Goal: Task Accomplishment & Management: Complete application form

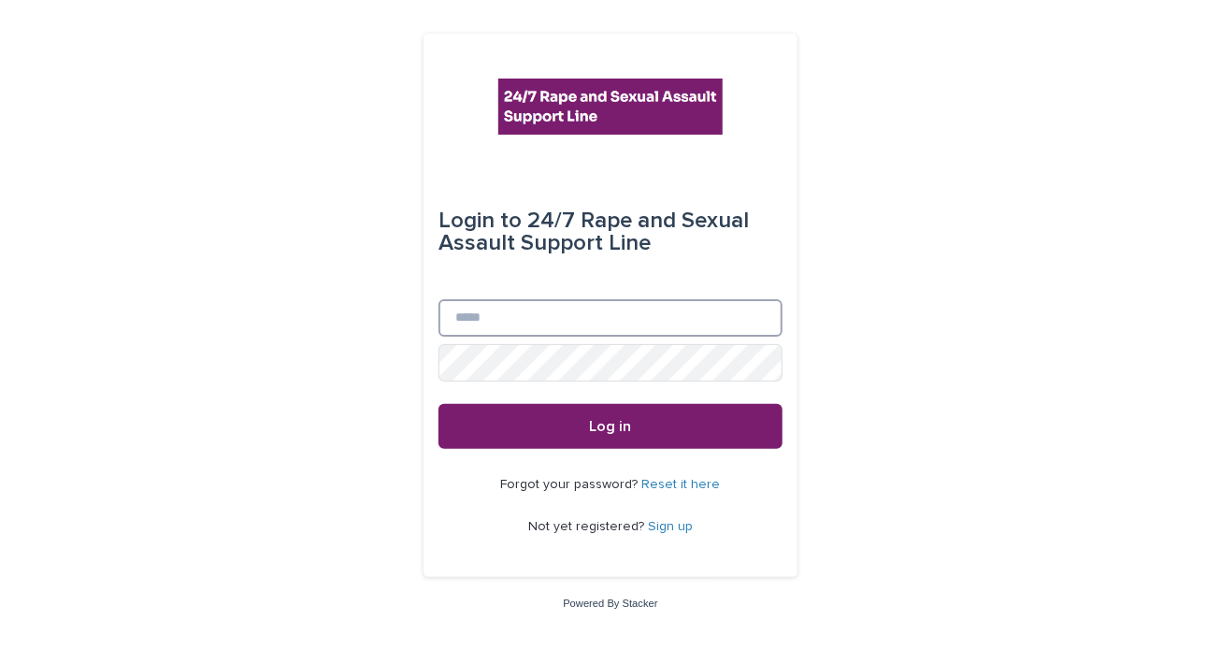
click at [512, 312] on input "Email" at bounding box center [610, 317] width 344 height 37
click at [459, 316] on input "**********" at bounding box center [610, 317] width 344 height 37
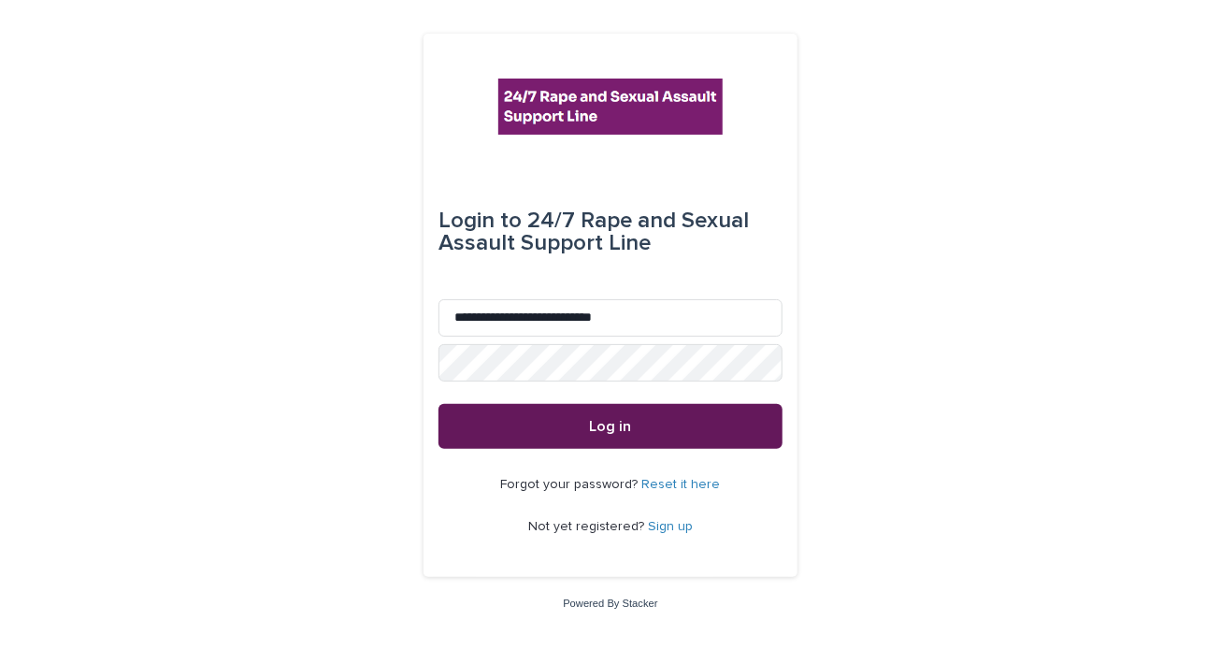
click at [650, 429] on button "Log in" at bounding box center [610, 426] width 344 height 45
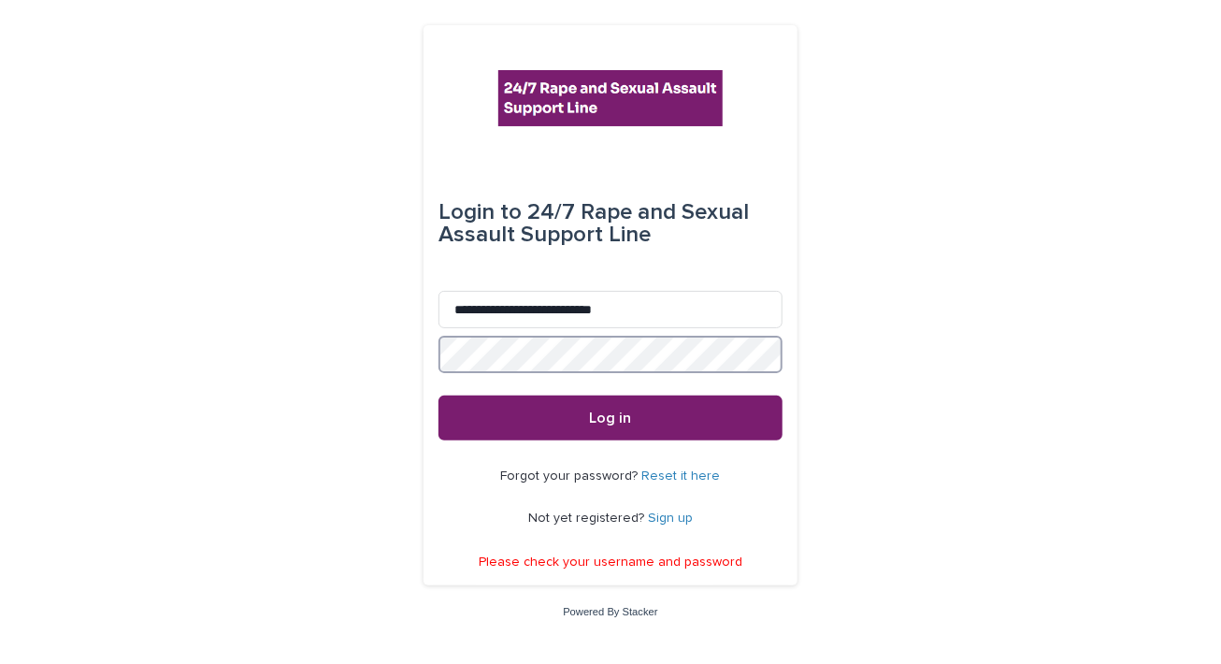
click at [370, 360] on div "**********" at bounding box center [610, 332] width 1221 height 664
click at [593, 313] on input "**********" at bounding box center [610, 309] width 344 height 37
type input "**********"
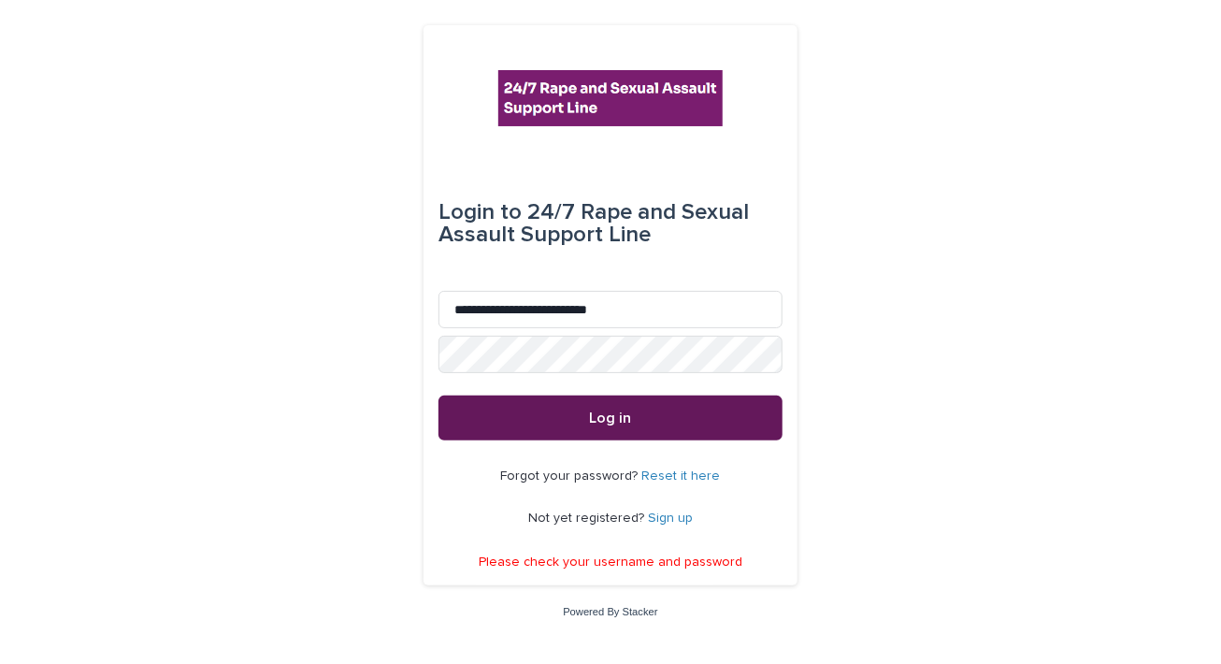
click at [686, 413] on button "Log in" at bounding box center [610, 417] width 344 height 45
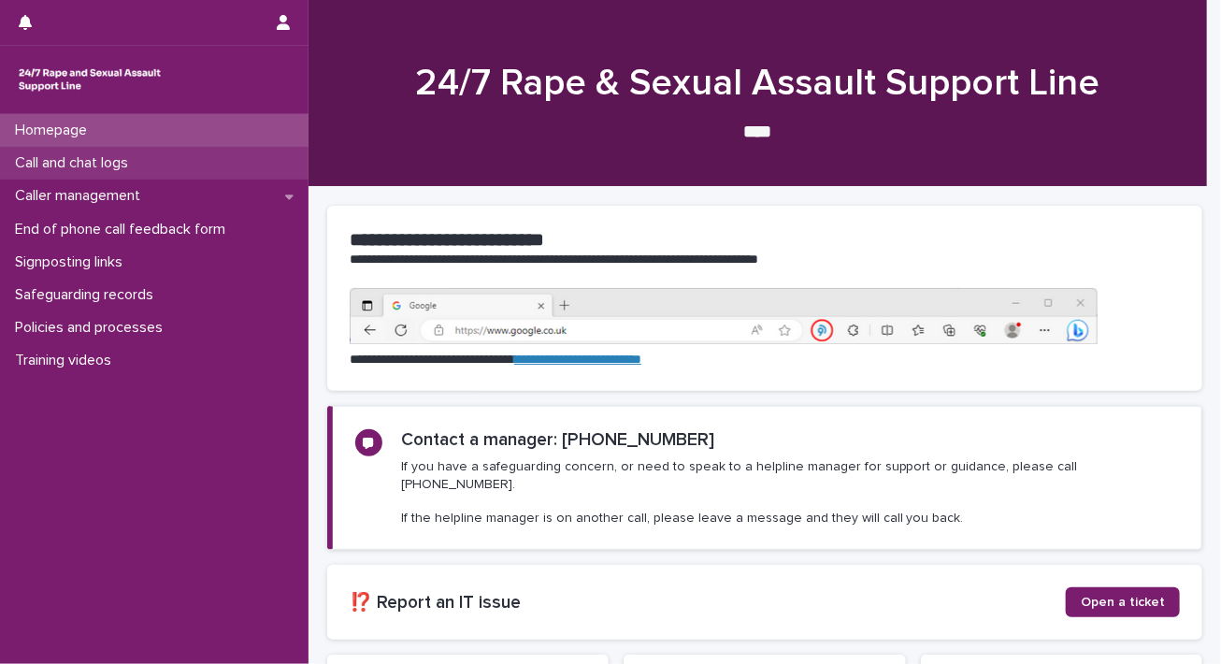
click at [121, 173] on div "Call and chat logs" at bounding box center [154, 163] width 308 height 33
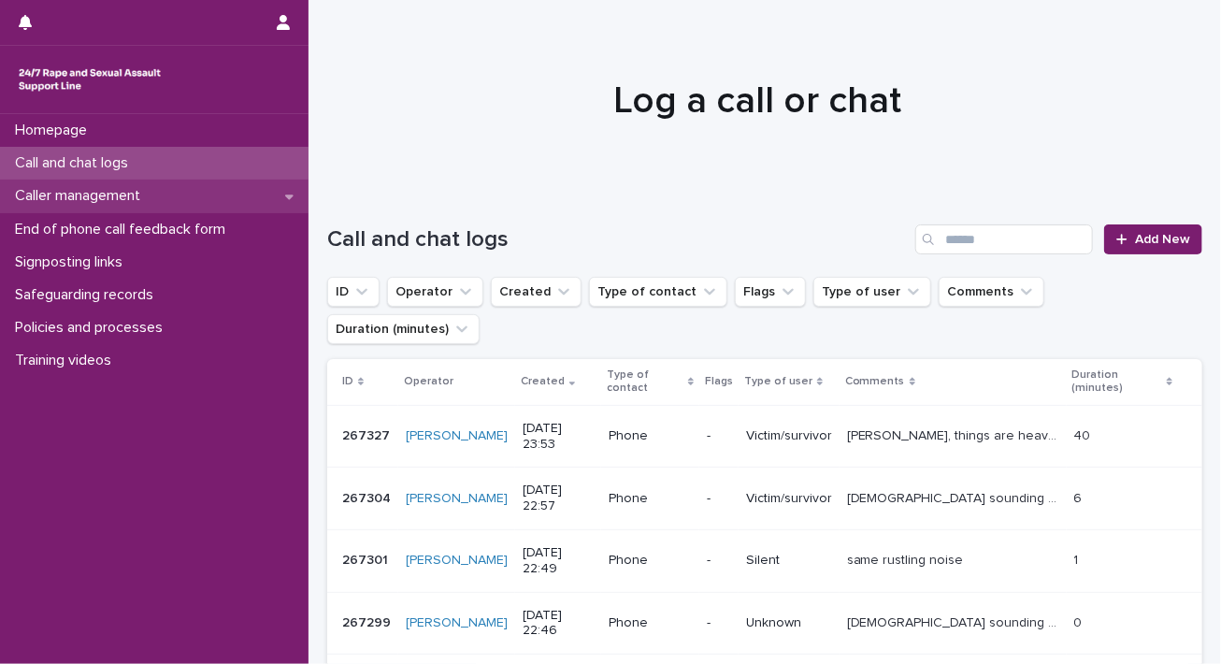
click at [213, 193] on div "Caller management" at bounding box center [154, 195] width 308 height 33
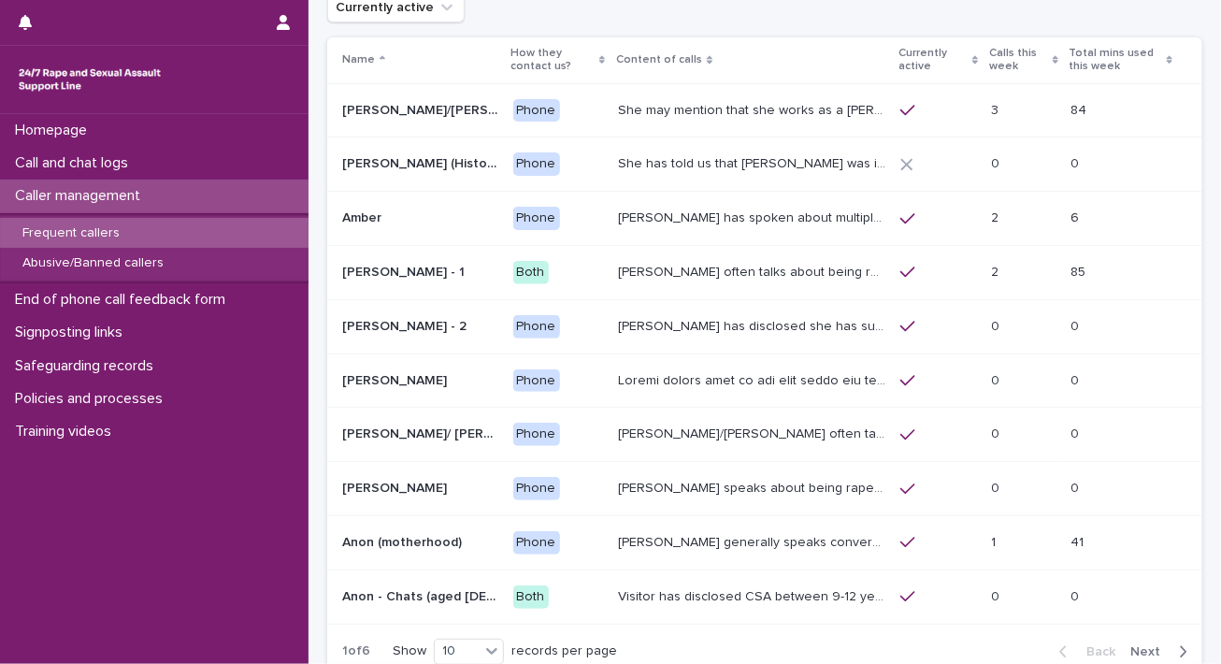
scroll to position [123, 0]
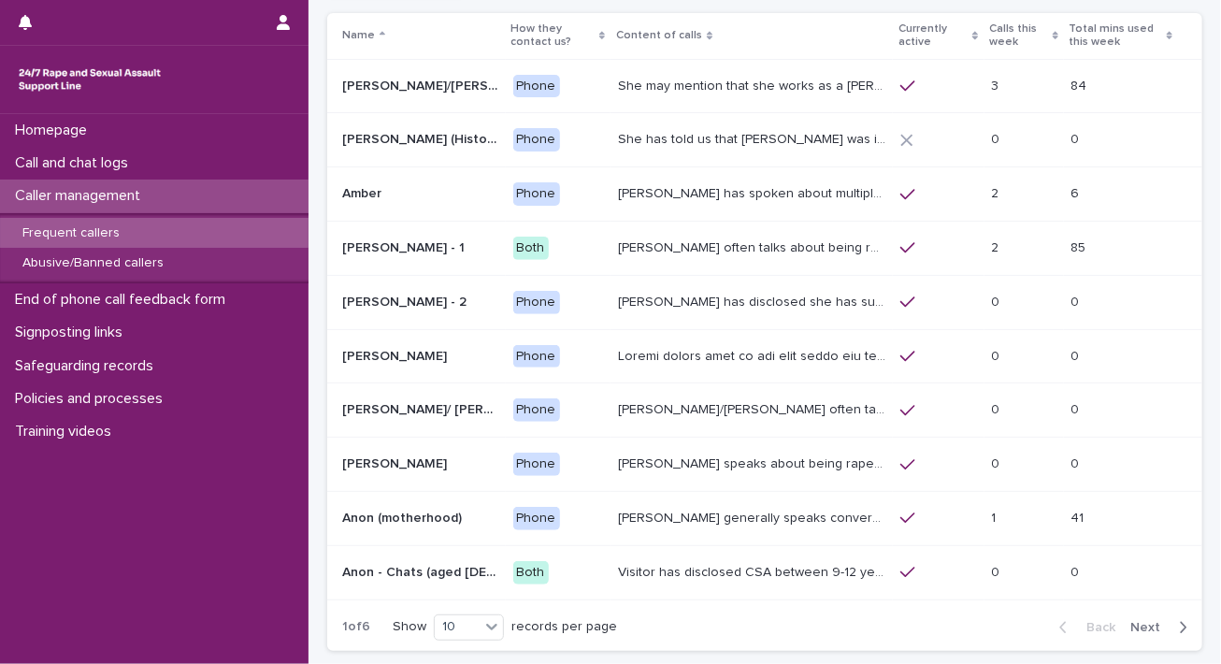
click at [759, 194] on p "[PERSON_NAME] has spoken about multiple experiences of [MEDICAL_DATA]. [PERSON_…" at bounding box center [753, 192] width 271 height 20
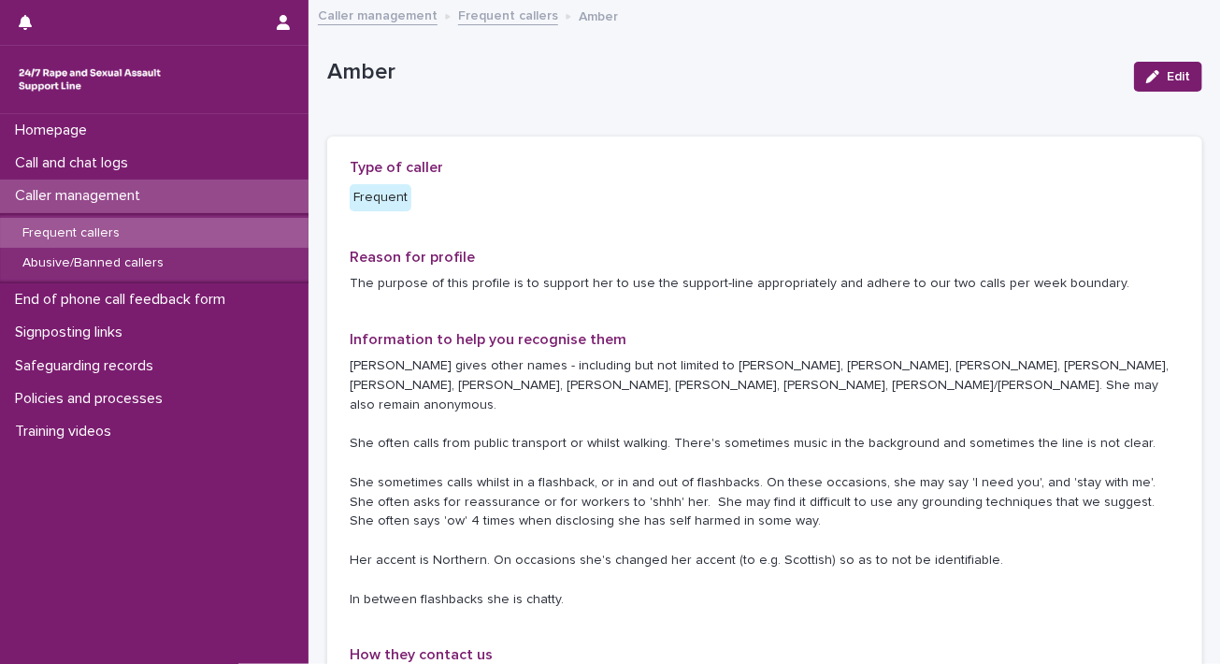
click at [157, 234] on div "Frequent callers" at bounding box center [154, 233] width 308 height 31
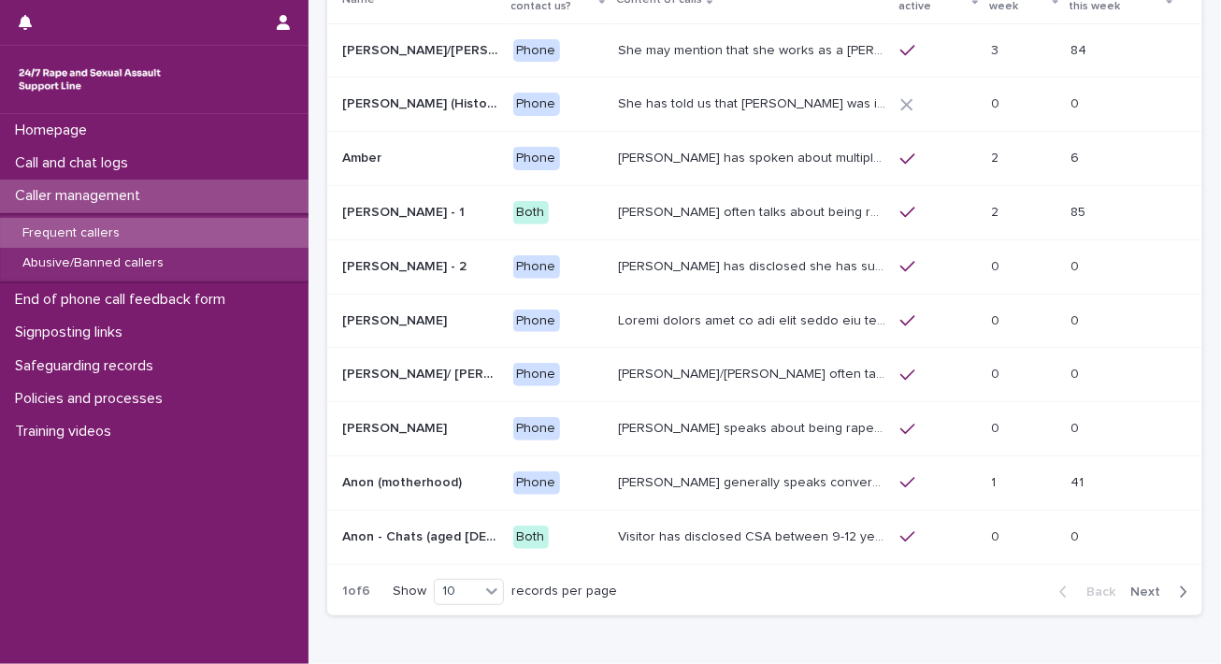
scroll to position [170, 0]
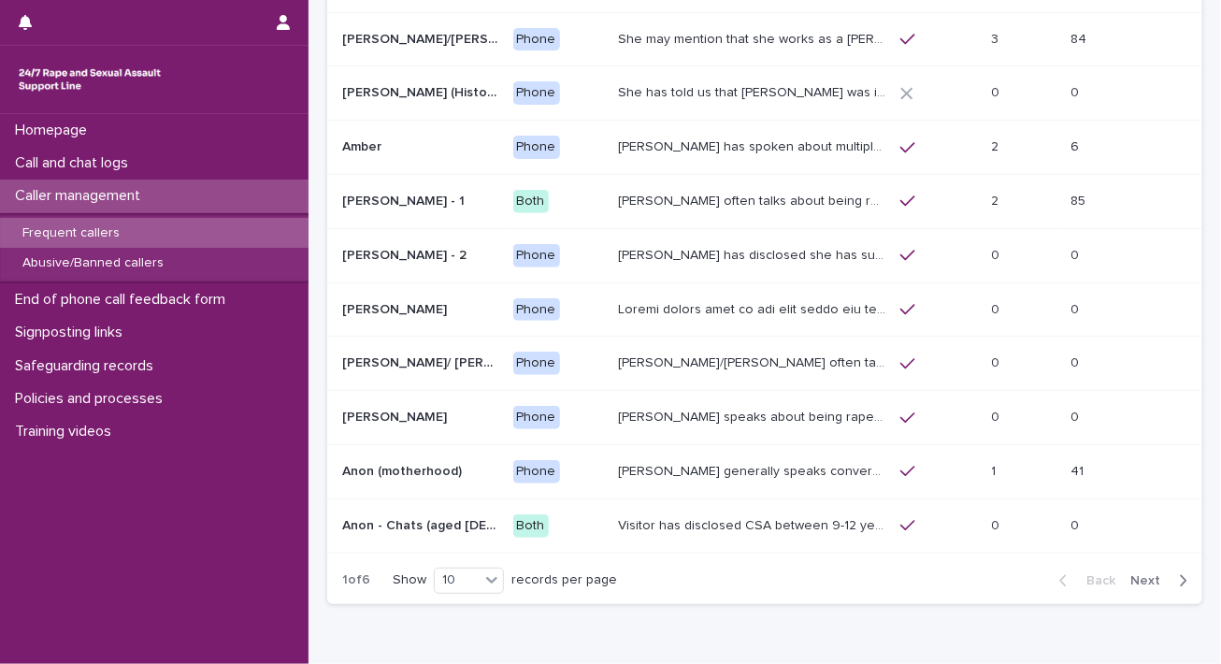
click at [1140, 574] on span "Next" at bounding box center [1150, 580] width 41 height 13
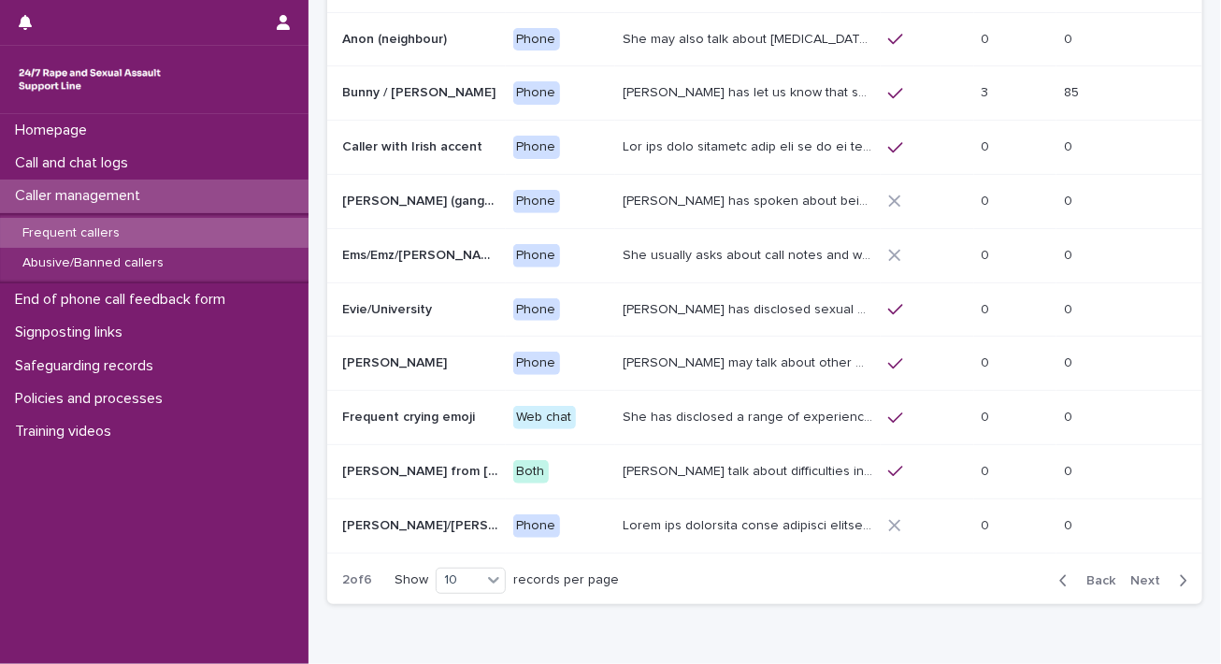
click at [1140, 574] on span "Next" at bounding box center [1150, 580] width 41 height 13
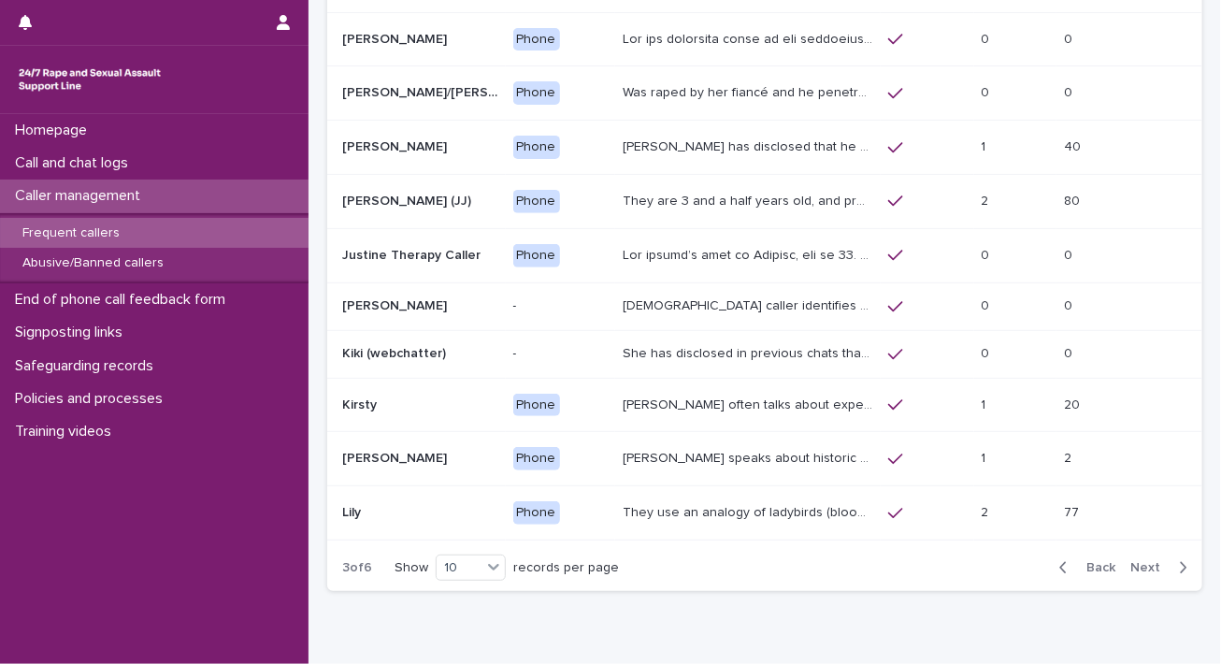
scroll to position [164, 0]
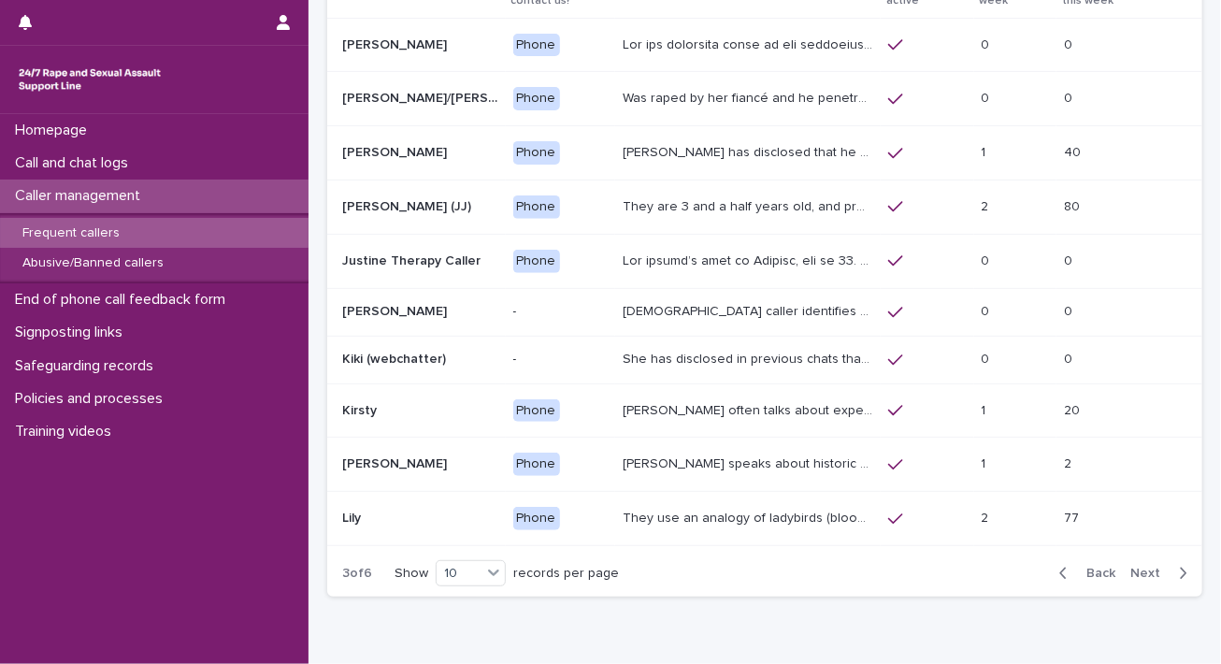
click at [1136, 566] on span "Next" at bounding box center [1150, 572] width 41 height 13
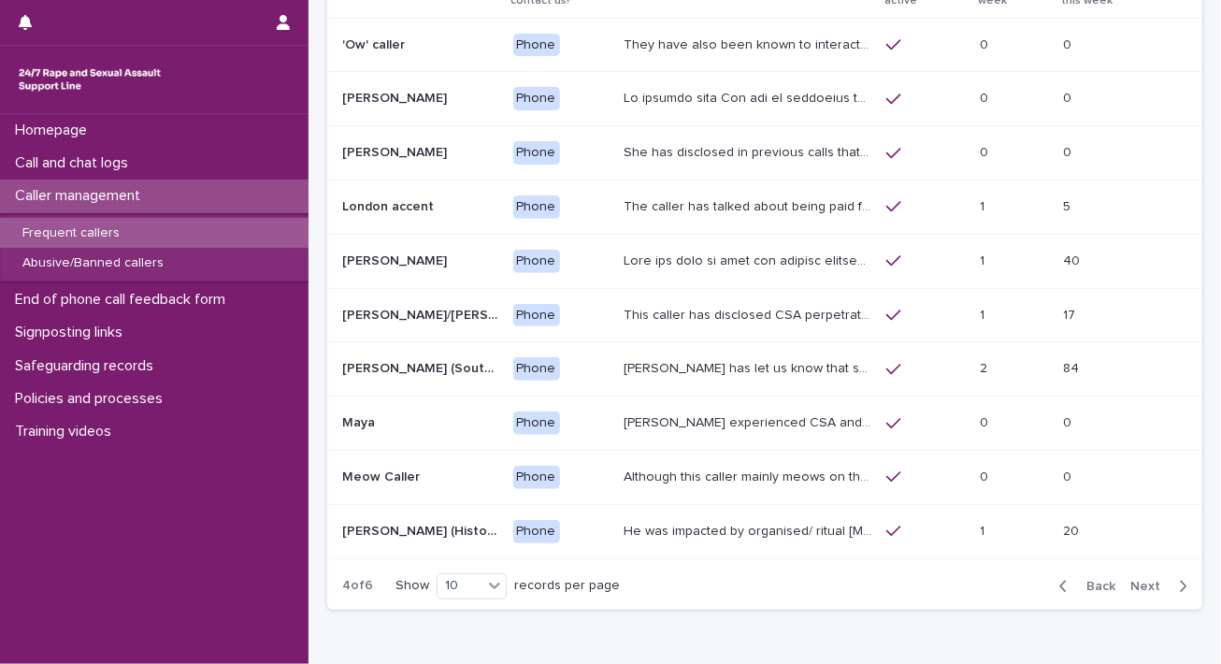
scroll to position [170, 0]
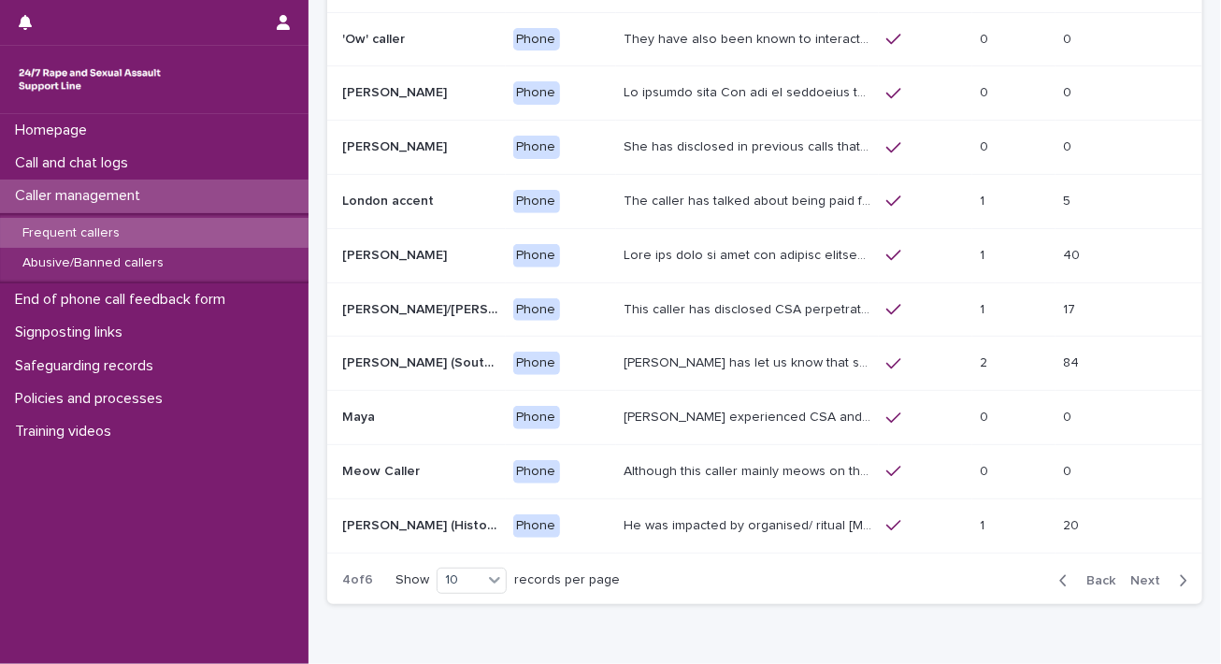
click at [1136, 564] on div "Back Next" at bounding box center [1123, 580] width 158 height 47
click at [1130, 574] on span "Next" at bounding box center [1150, 580] width 41 height 13
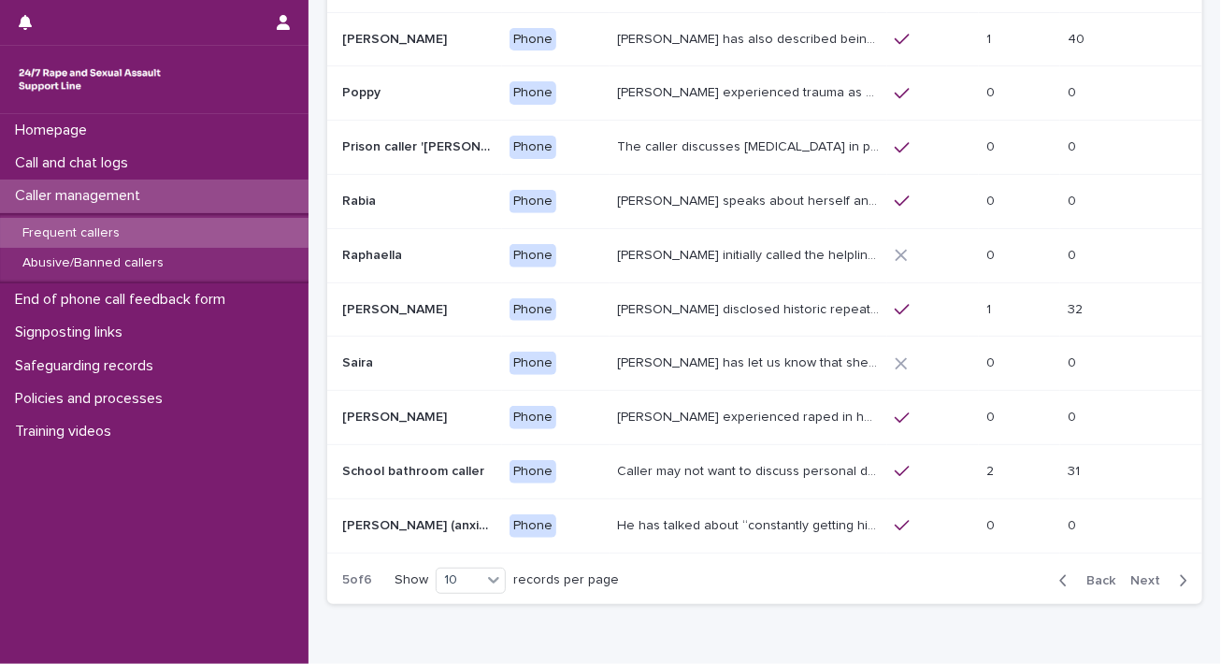
click at [1130, 574] on span "Next" at bounding box center [1150, 580] width 41 height 13
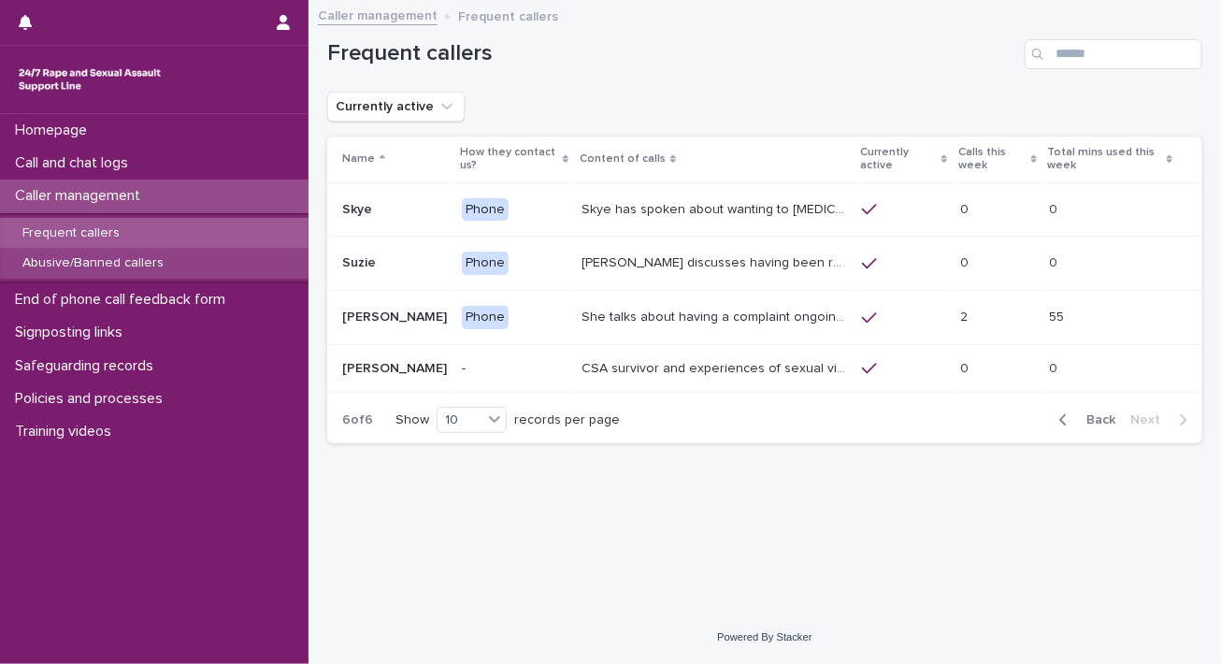
click at [132, 270] on p "Abusive/Banned callers" at bounding box center [92, 263] width 171 height 16
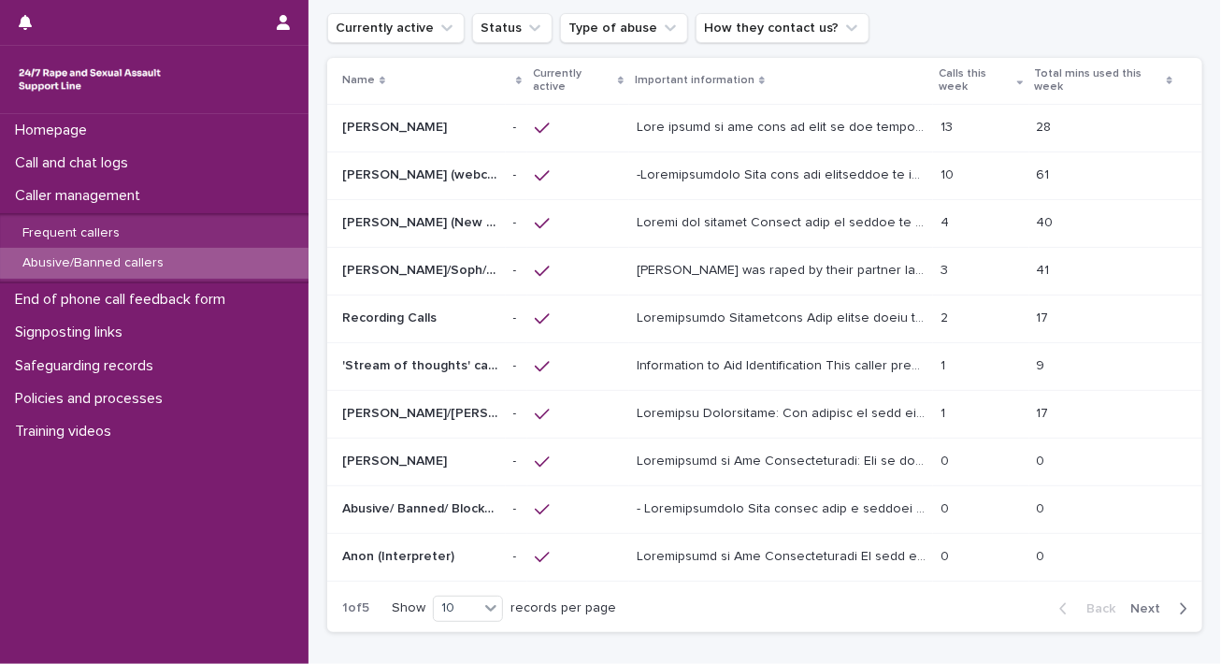
scroll to position [93, 0]
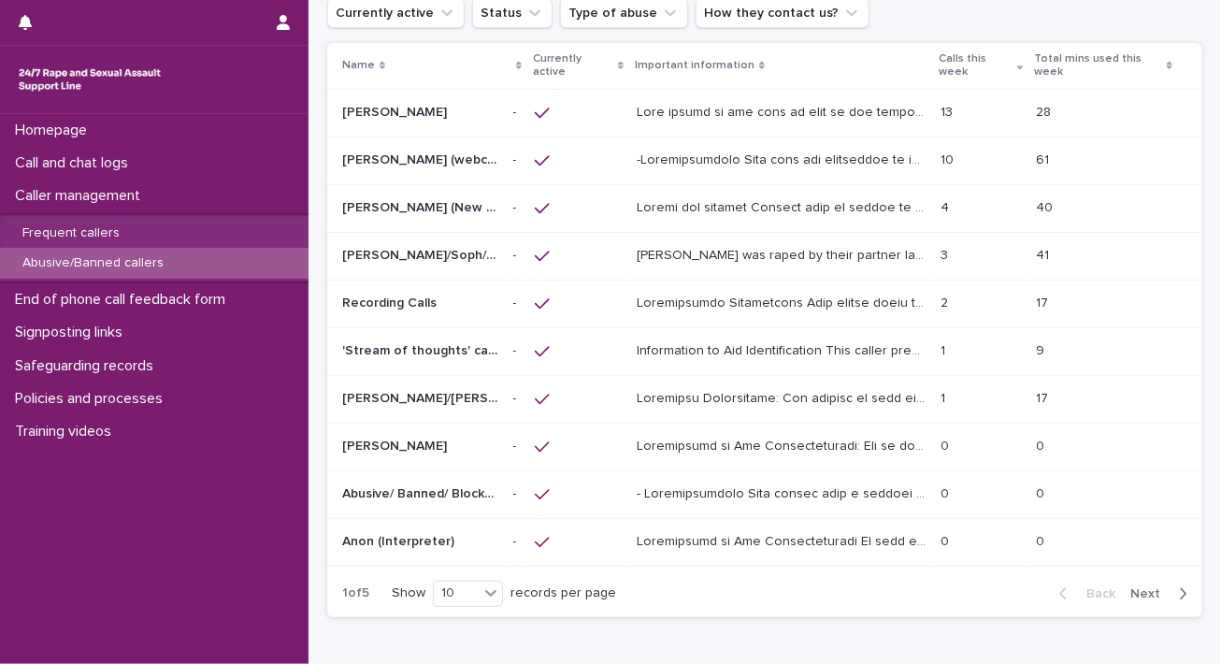
click at [1136, 590] on span "Next" at bounding box center [1150, 593] width 41 height 13
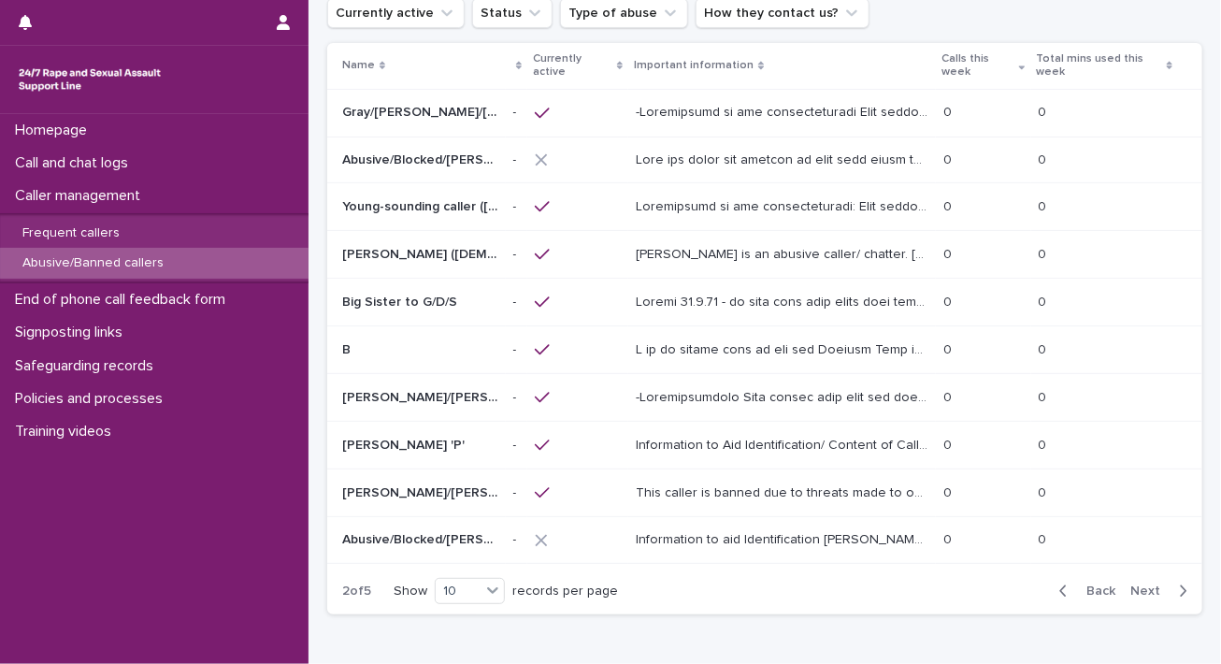
scroll to position [92, 0]
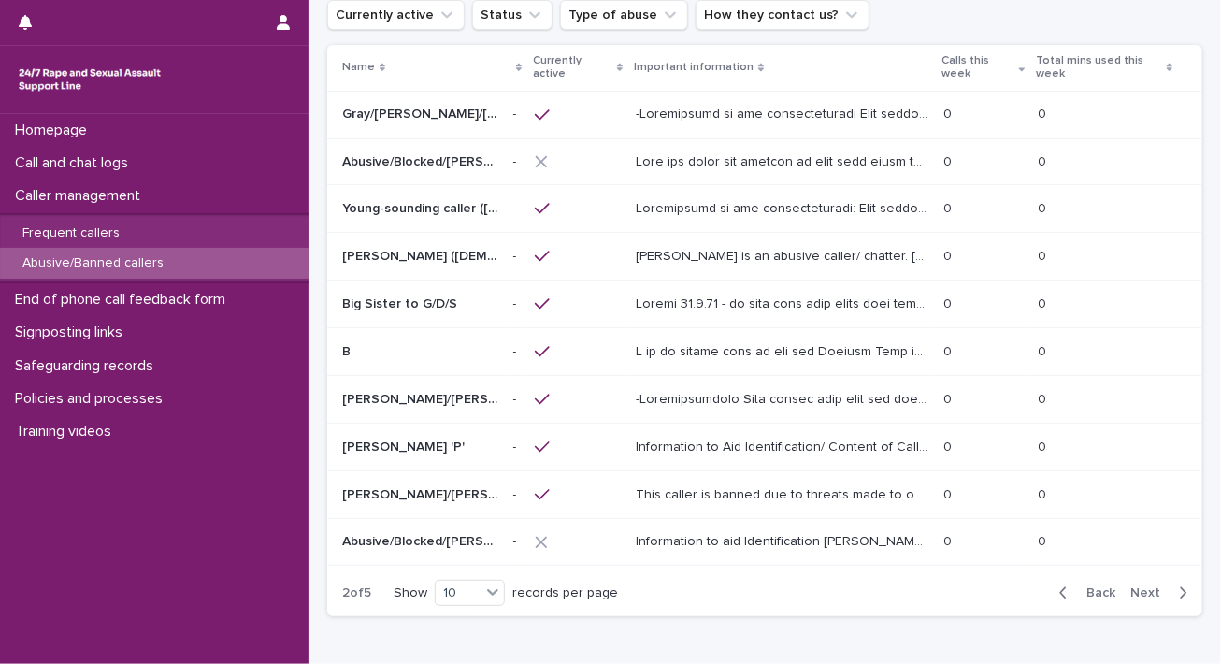
click at [1136, 590] on span "Next" at bounding box center [1150, 592] width 41 height 13
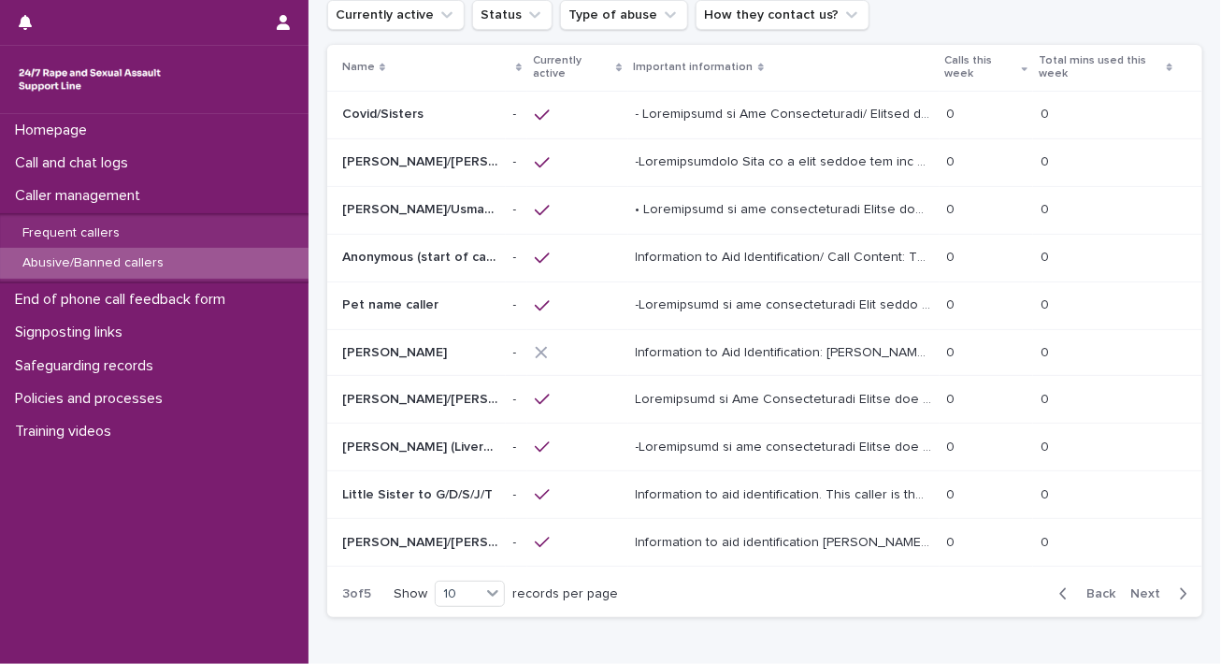
scroll to position [93, 0]
click at [1136, 590] on span "Next" at bounding box center [1150, 592] width 41 height 13
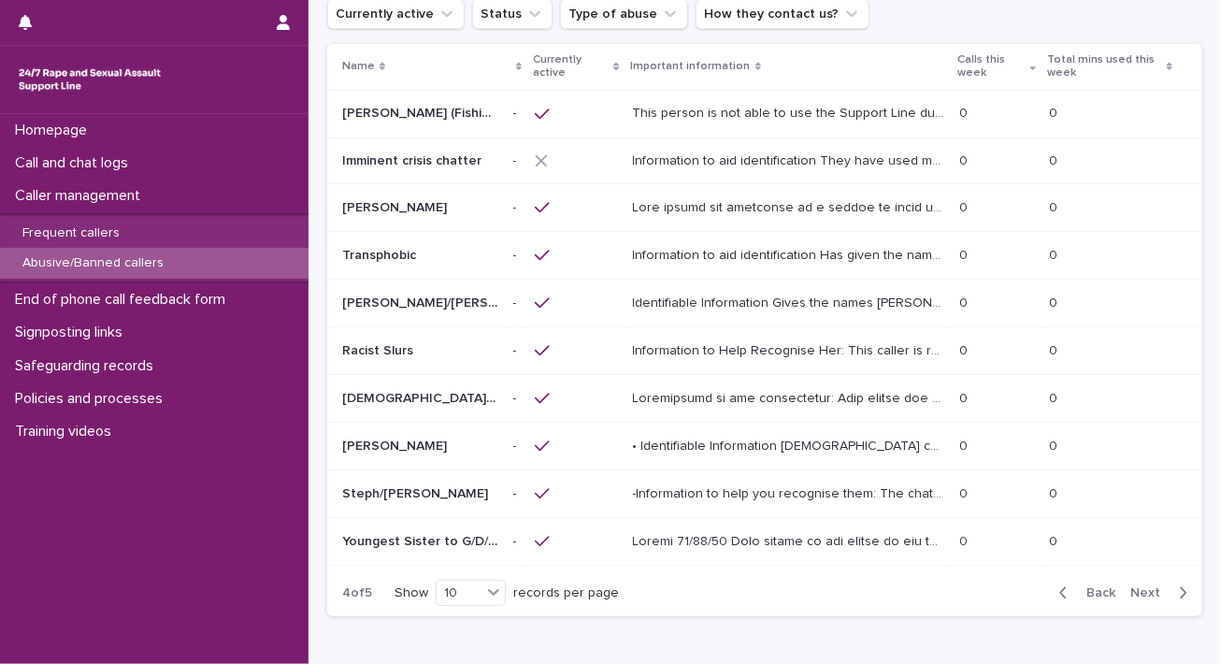
click at [1136, 590] on span "Next" at bounding box center [1150, 592] width 41 height 13
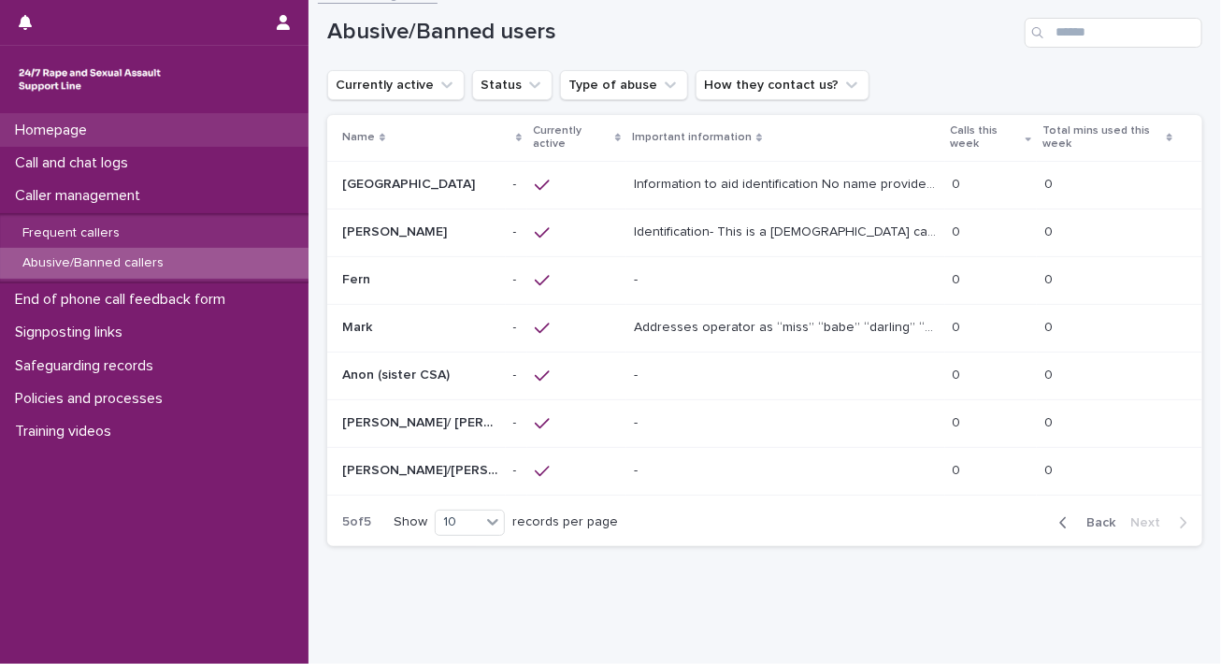
click at [152, 143] on div "Homepage" at bounding box center [154, 130] width 308 height 33
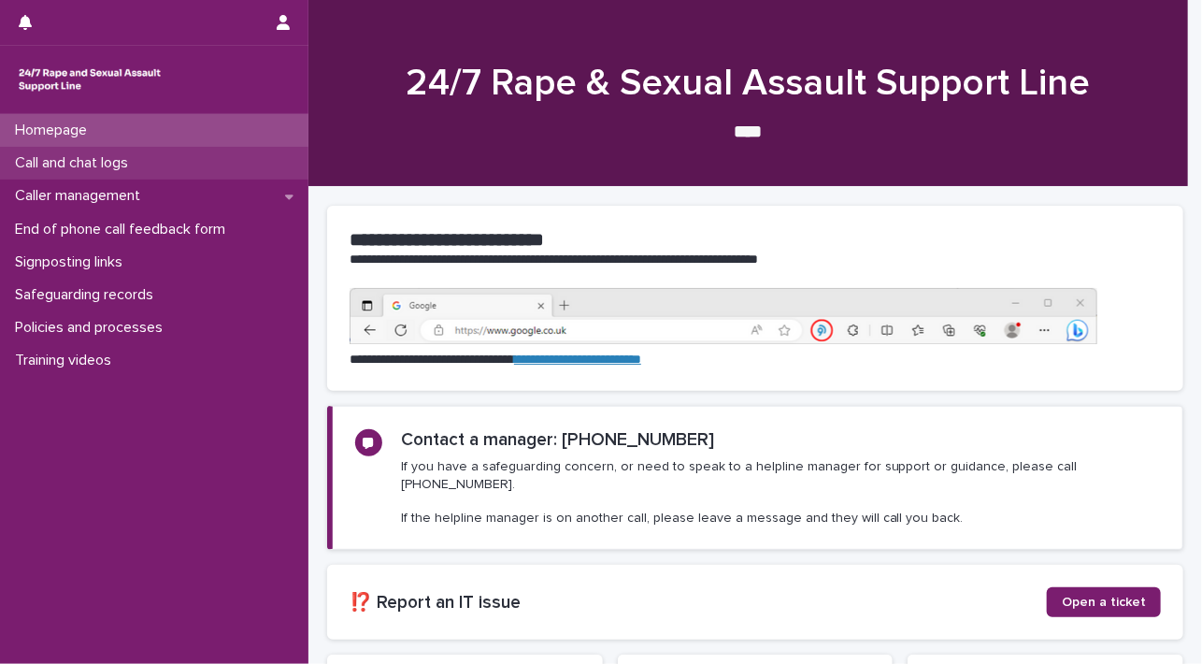
click at [152, 159] on div "Call and chat logs" at bounding box center [154, 163] width 308 height 33
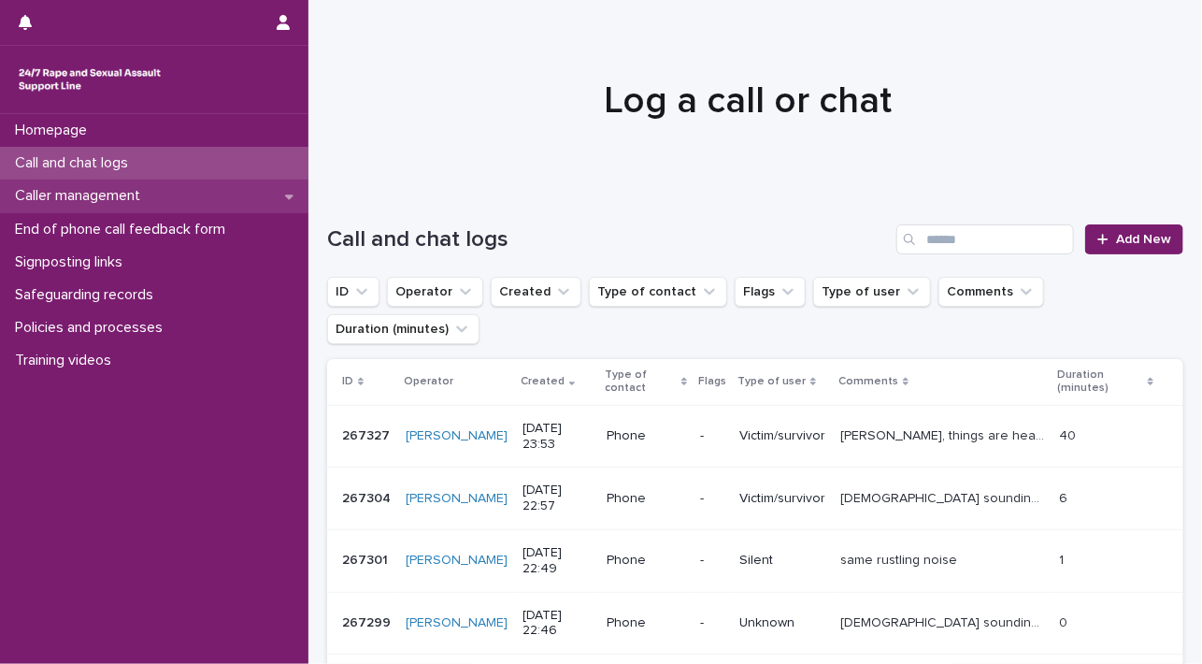
click at [116, 192] on p "Caller management" at bounding box center [81, 196] width 148 height 18
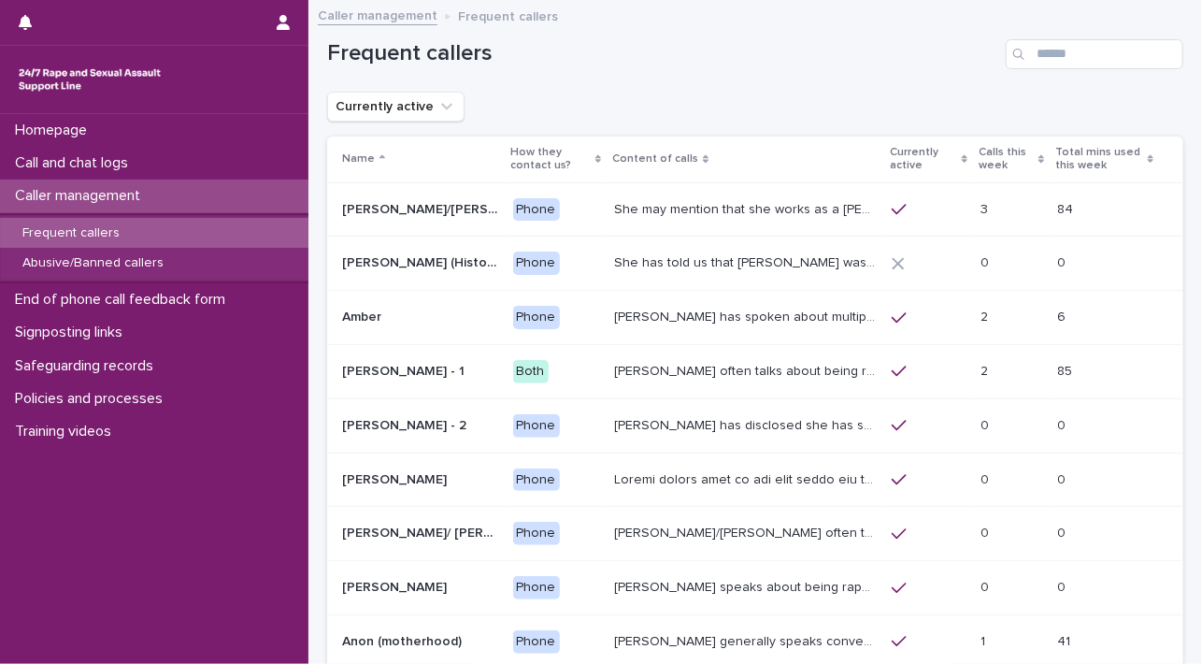
click at [639, 320] on p "[PERSON_NAME] has spoken about multiple experiences of [MEDICAL_DATA]. [PERSON_…" at bounding box center [746, 316] width 265 height 20
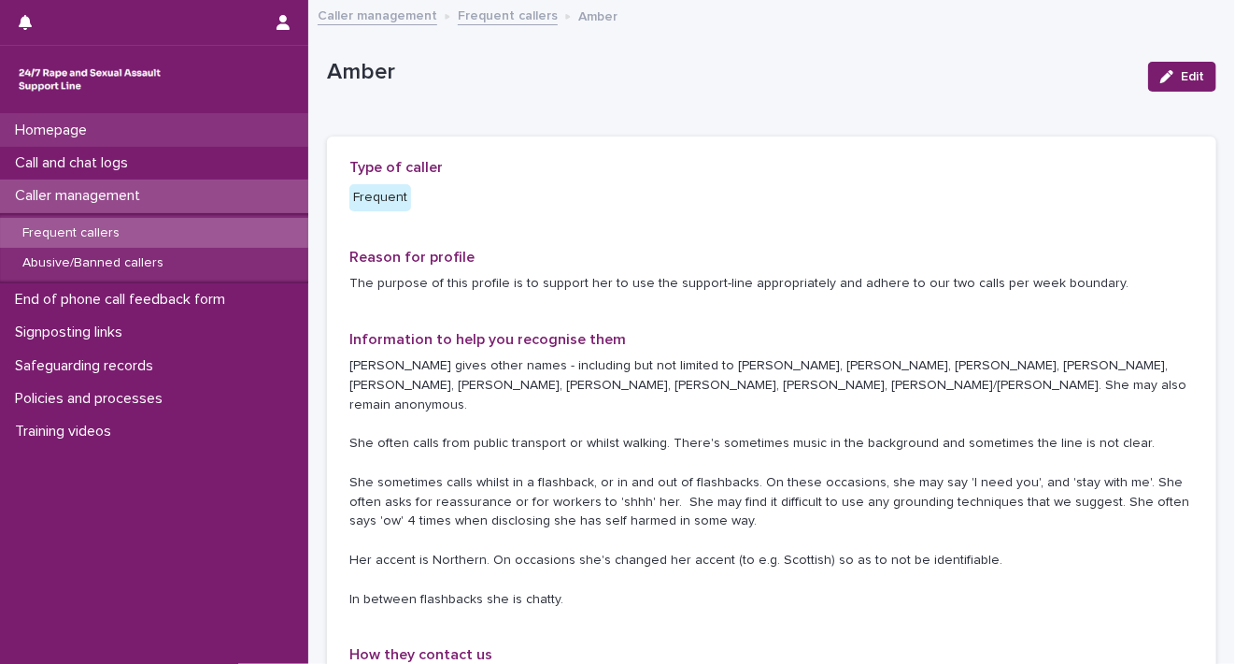
click at [123, 144] on div "Homepage" at bounding box center [154, 130] width 308 height 33
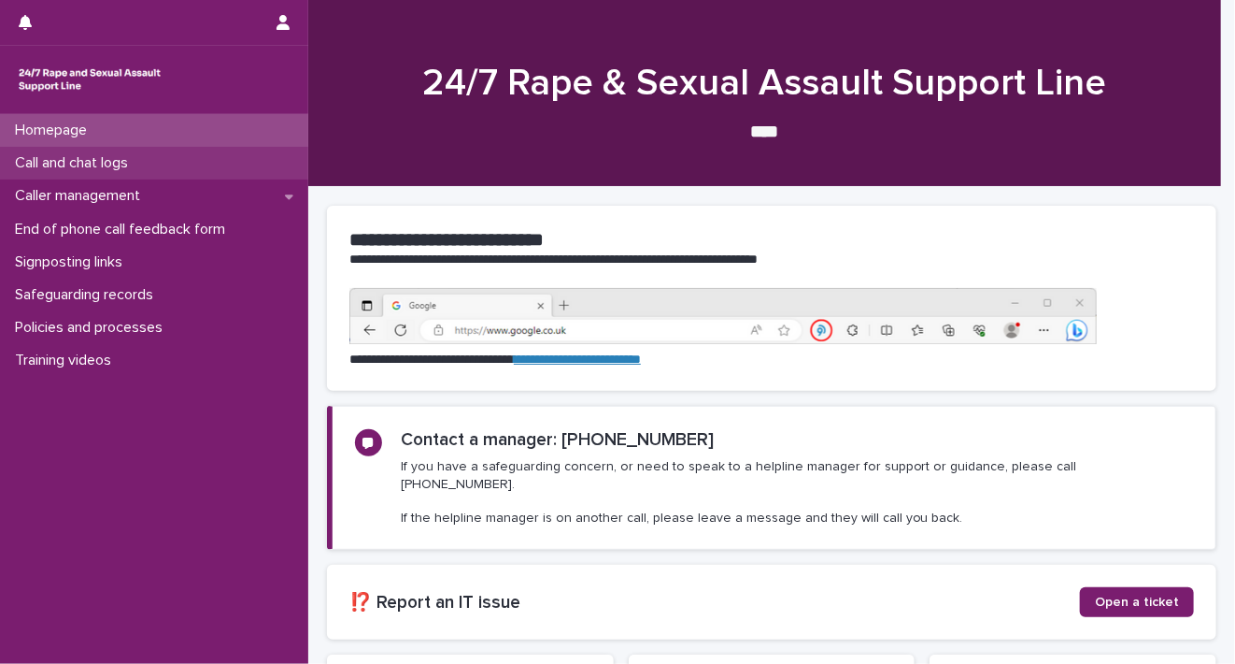
click at [116, 166] on p "Call and chat logs" at bounding box center [75, 163] width 136 height 18
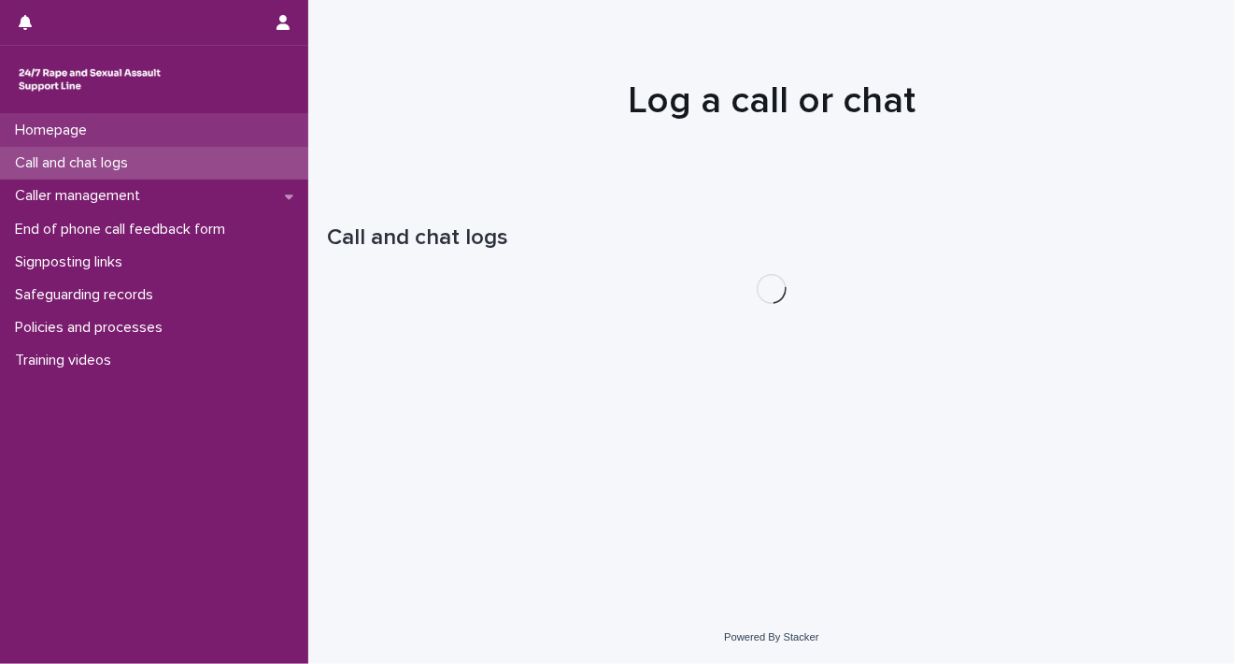
click at [120, 124] on div "Homepage" at bounding box center [154, 130] width 308 height 33
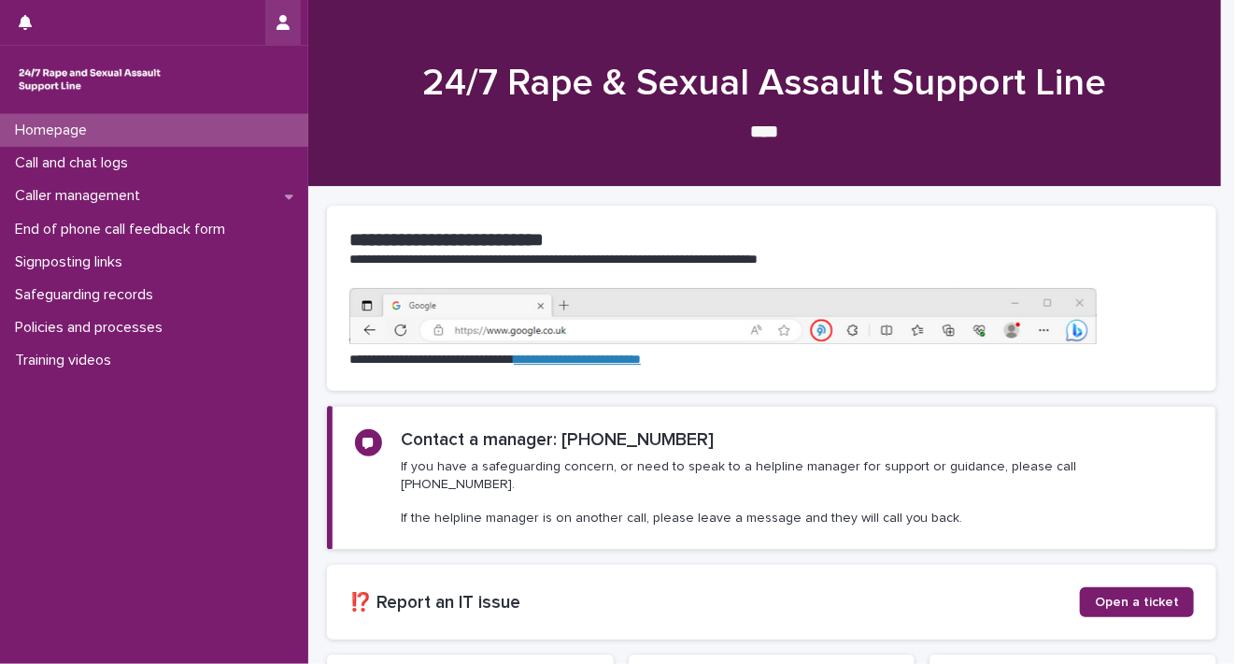
scroll to position [93, 0]
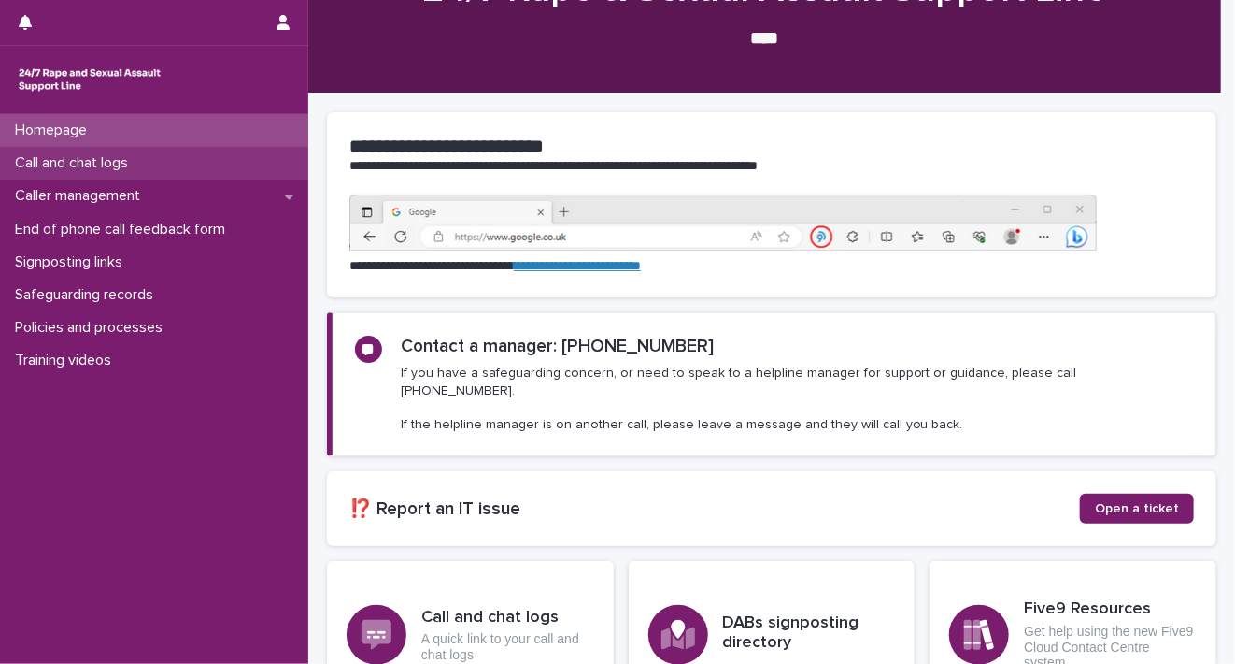
click at [109, 171] on p "Call and chat logs" at bounding box center [75, 163] width 136 height 18
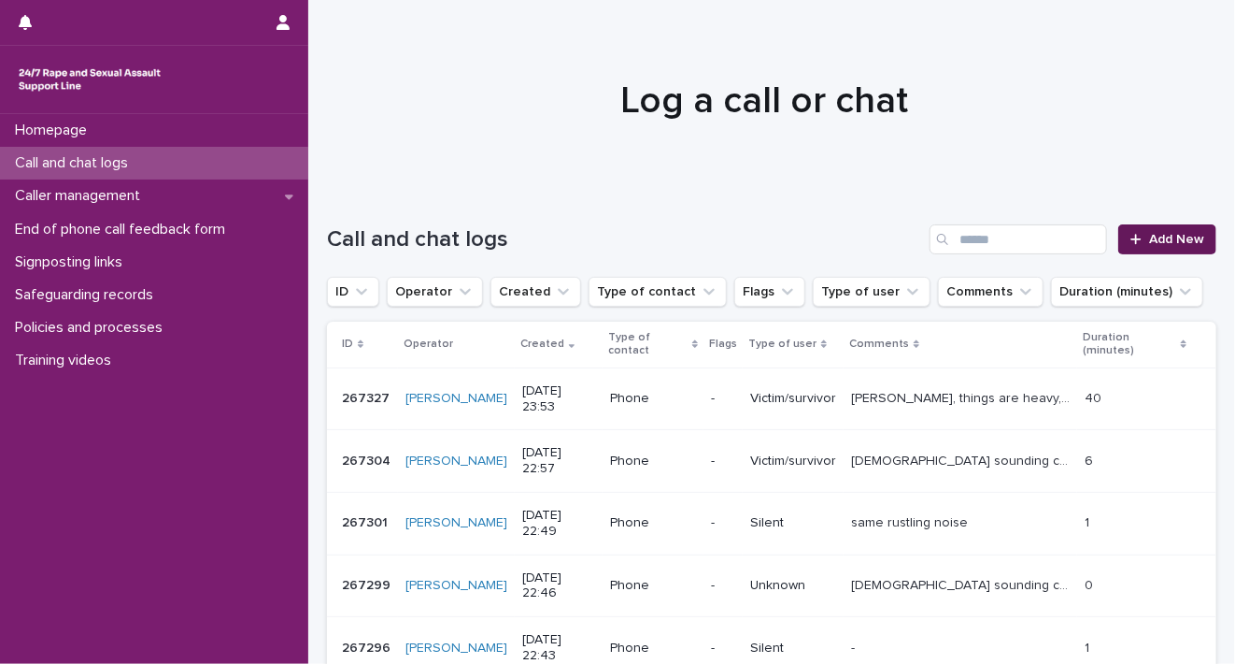
click at [1134, 247] on link "Add New" at bounding box center [1168, 239] width 98 height 30
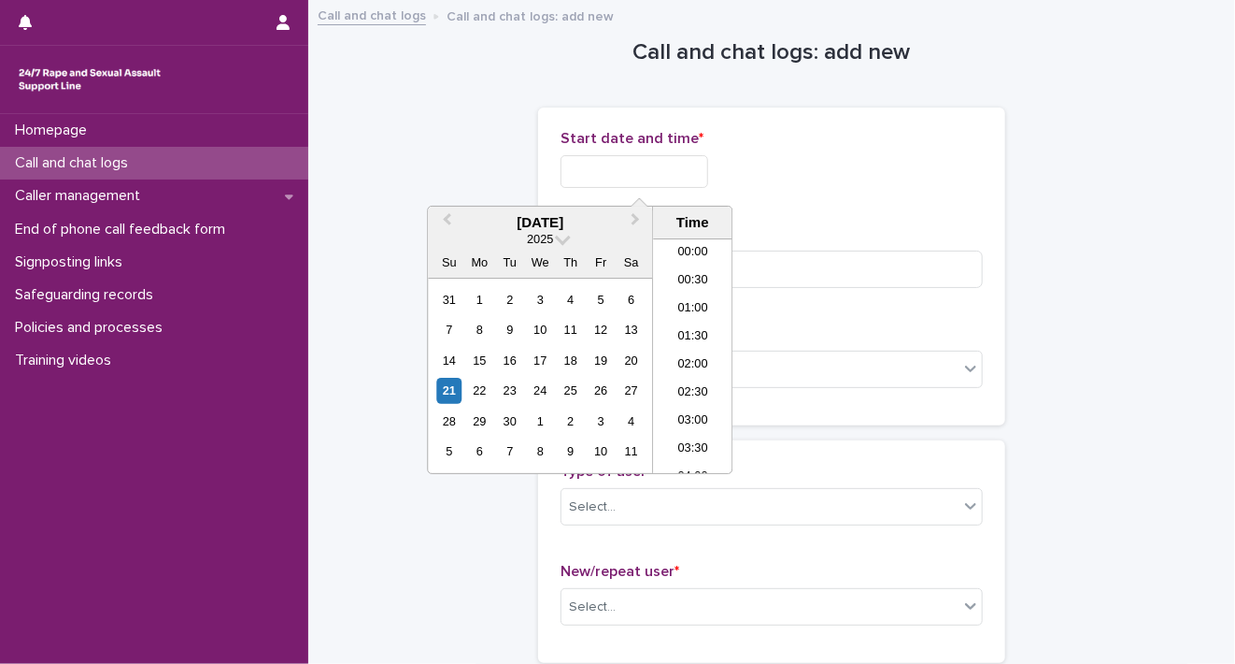
click at [617, 172] on input "text" at bounding box center [635, 171] width 148 height 33
click at [437, 397] on div "21" at bounding box center [448, 390] width 25 height 25
drag, startPoint x: 624, startPoint y: 165, endPoint x: 931, endPoint y: 162, distance: 306.6
click at [926, 166] on div "**********" at bounding box center [772, 171] width 422 height 33
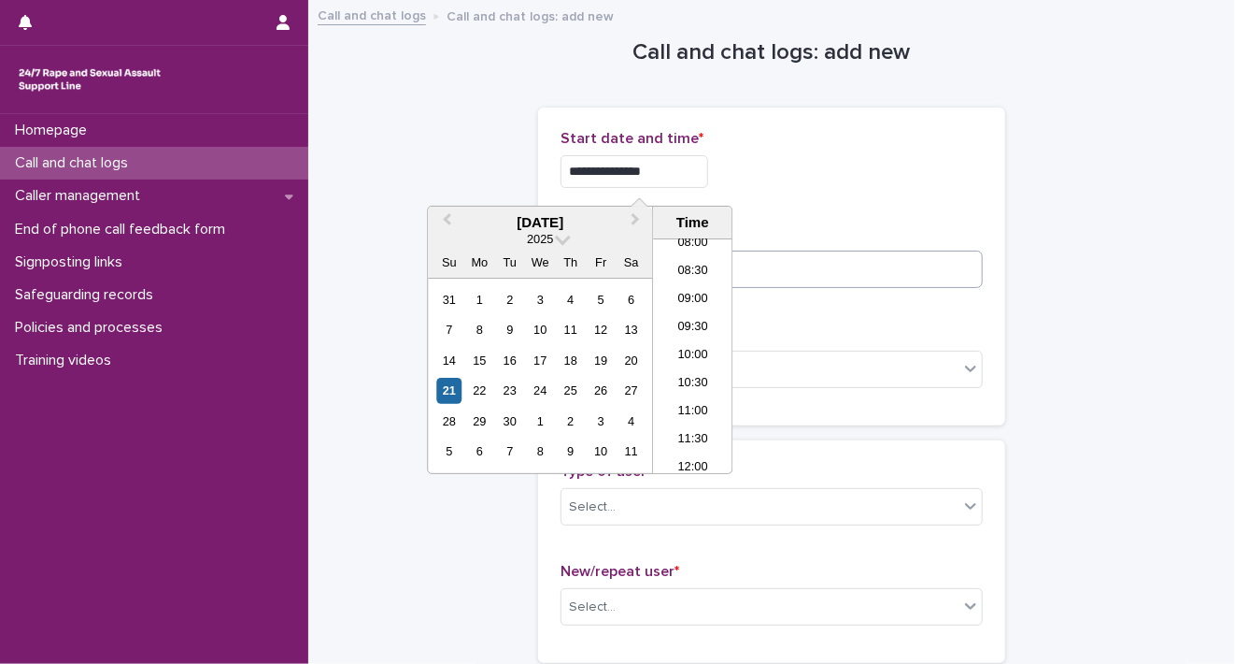
type input "**********"
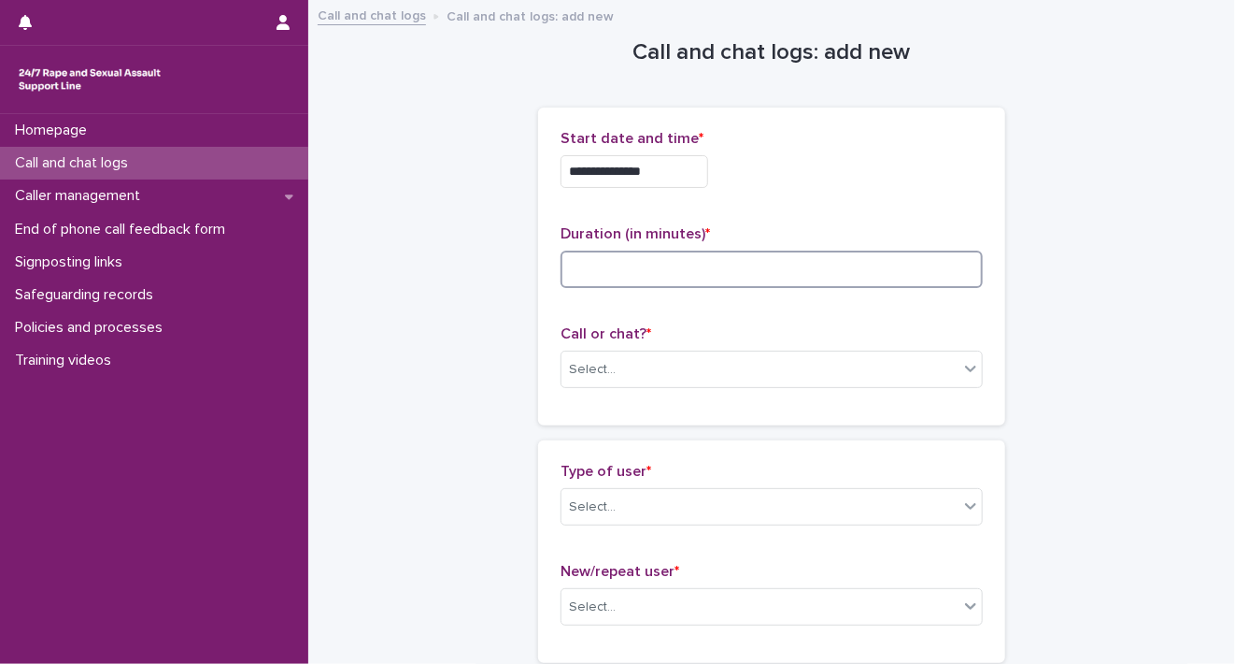
click at [921, 272] on input at bounding box center [772, 268] width 422 height 37
type input "**"
click at [965, 369] on icon at bounding box center [970, 368] width 11 height 7
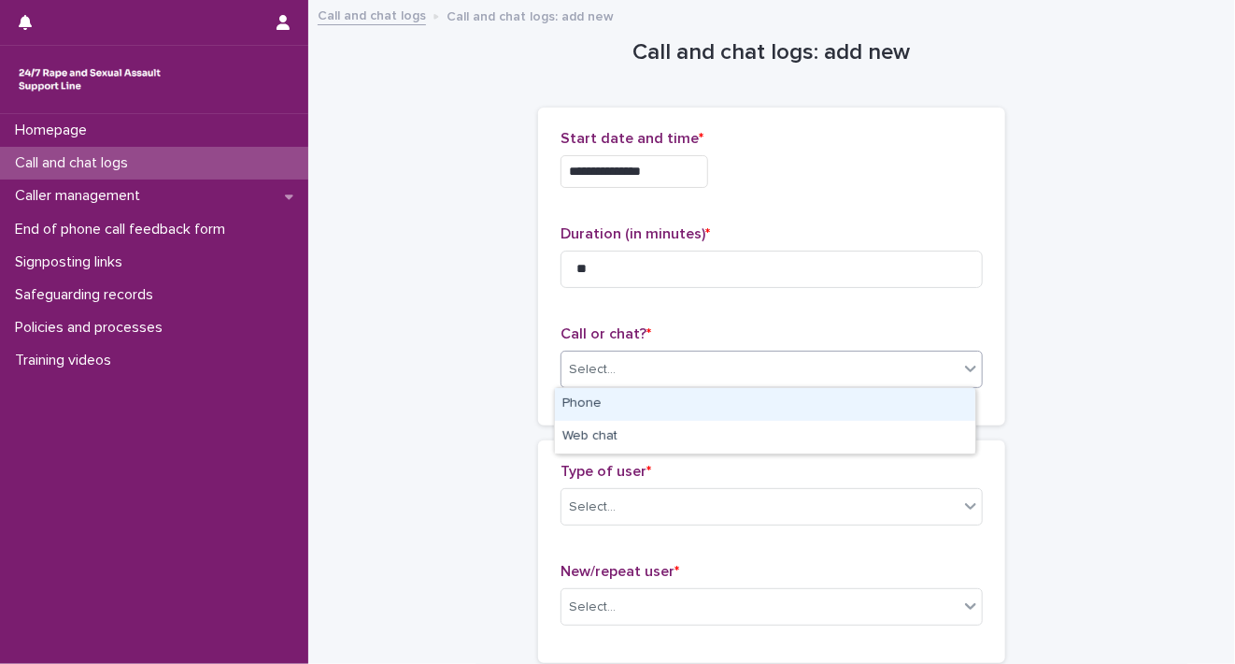
click at [926, 412] on div "Phone" at bounding box center [765, 404] width 421 height 33
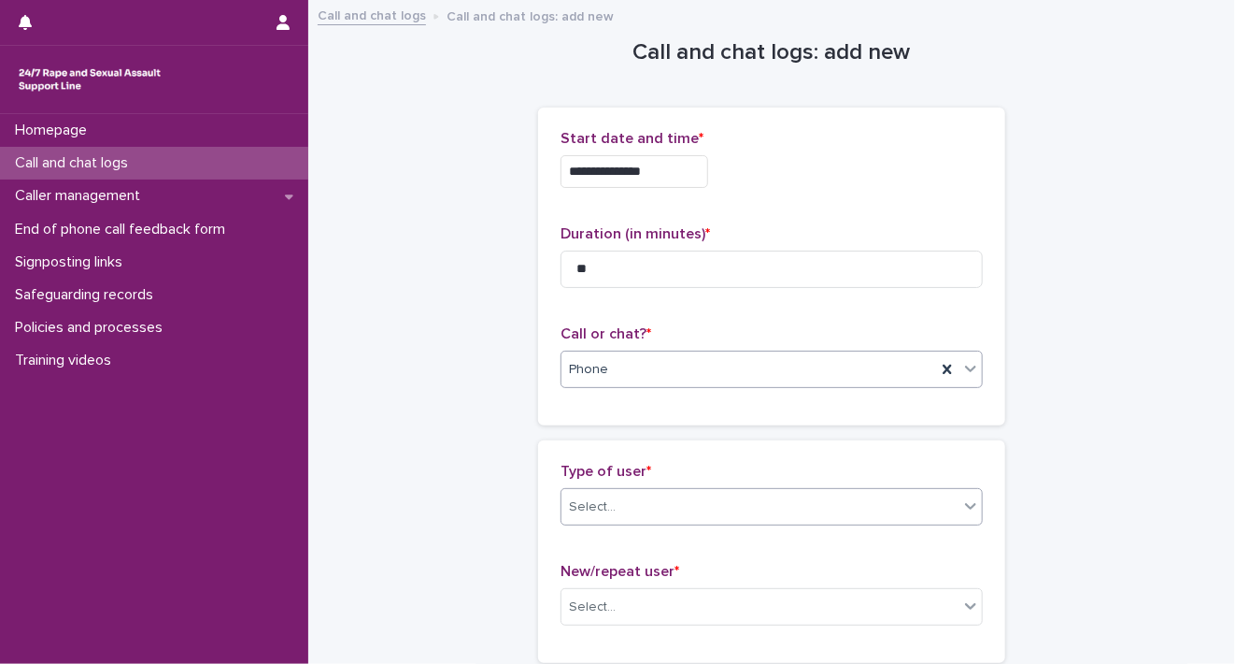
click at [965, 506] on icon at bounding box center [970, 506] width 11 height 7
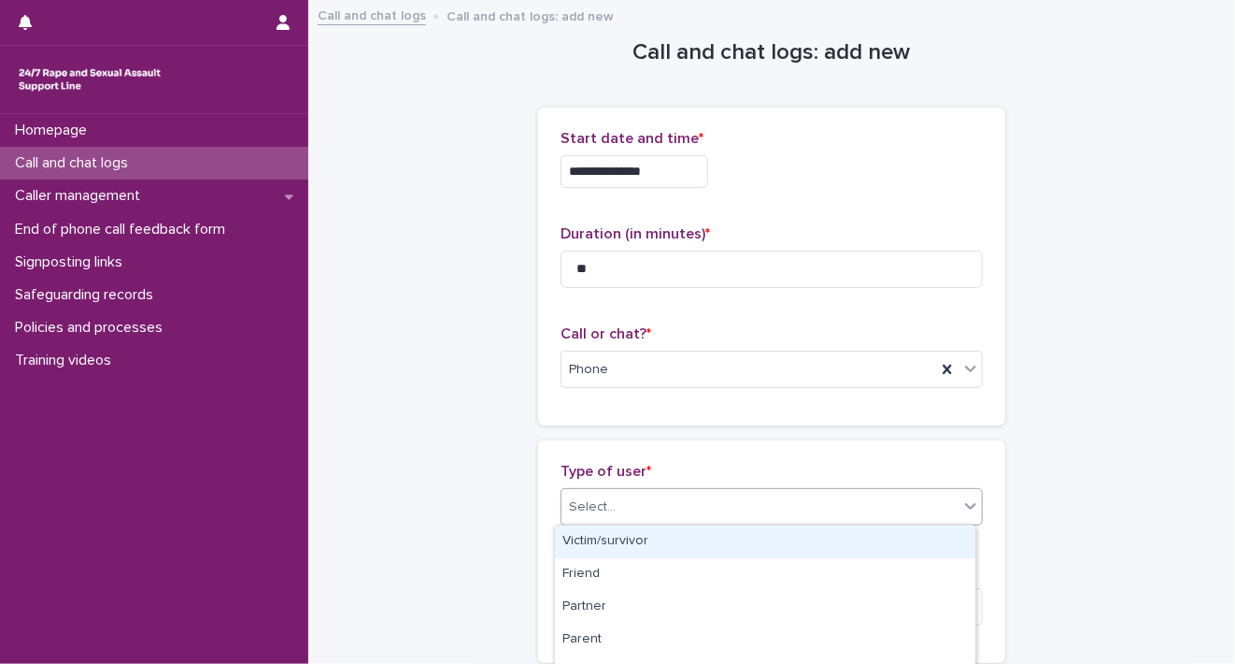
click at [908, 550] on div "Victim/survivor" at bounding box center [765, 541] width 421 height 33
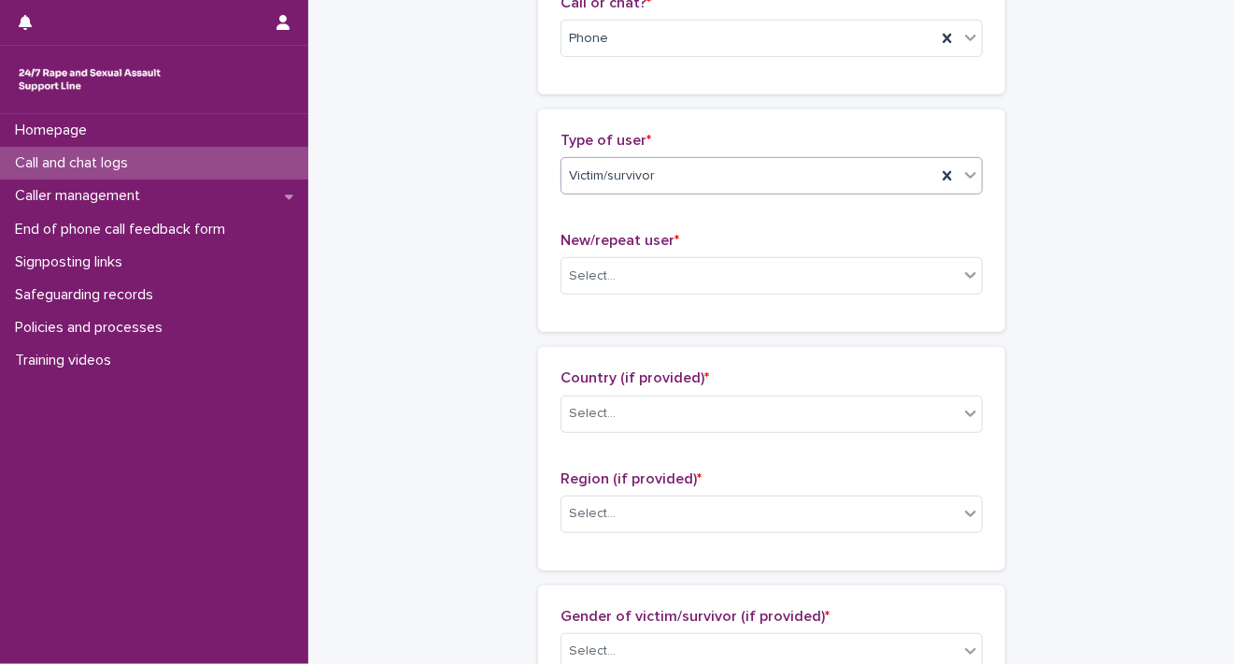
scroll to position [338, 0]
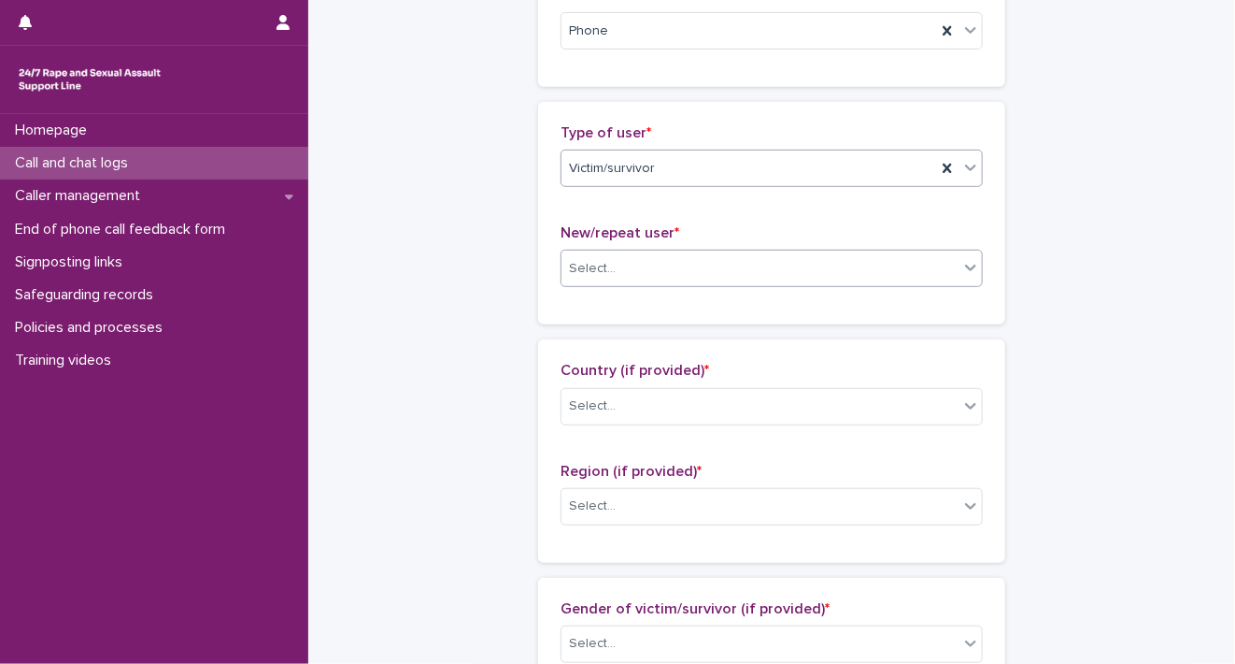
click at [965, 265] on icon at bounding box center [970, 268] width 11 height 7
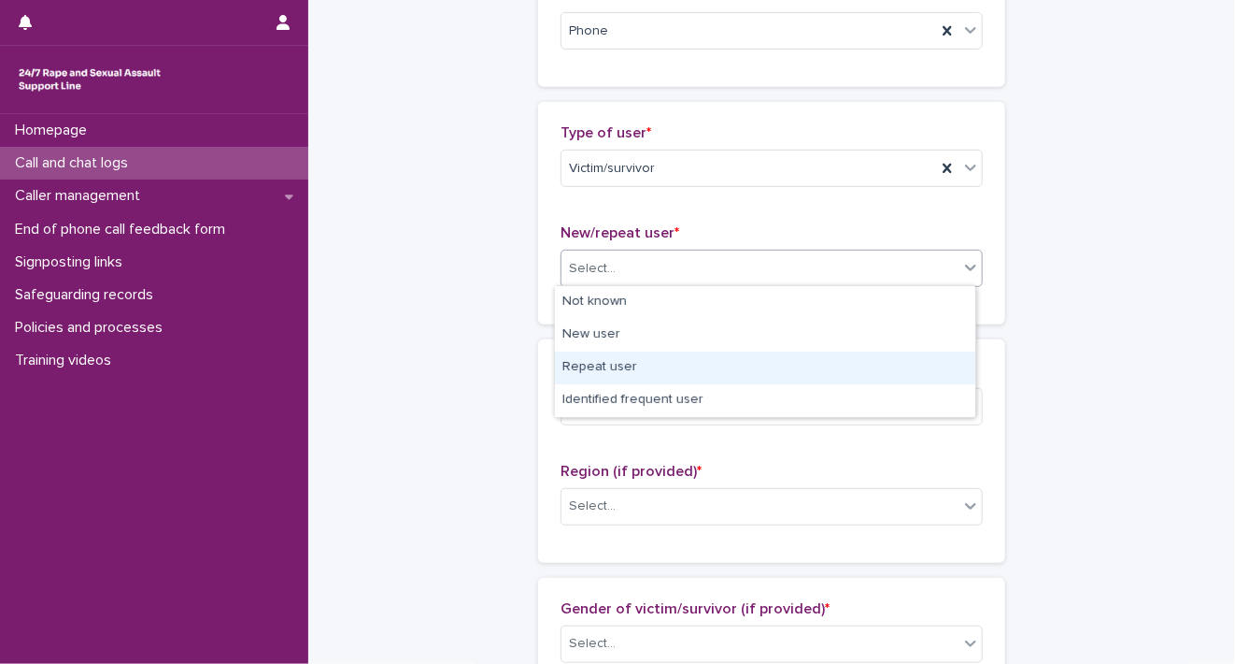
click at [900, 375] on div "Repeat user" at bounding box center [765, 367] width 421 height 33
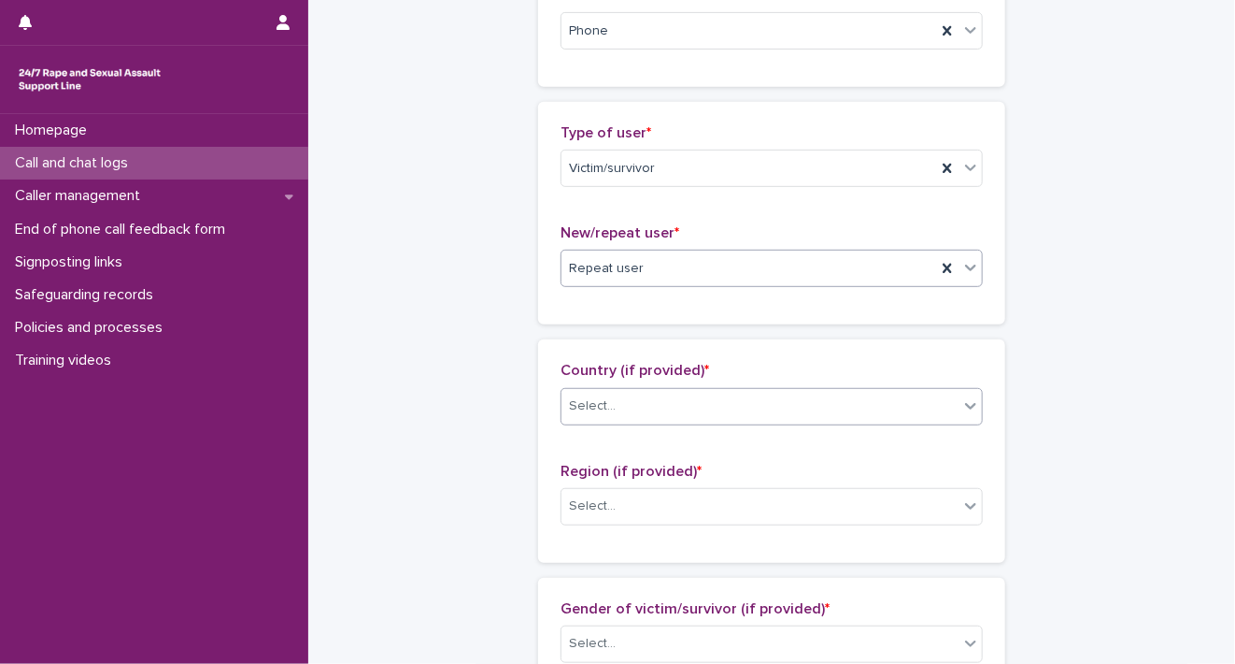
click at [968, 410] on icon at bounding box center [971, 405] width 19 height 19
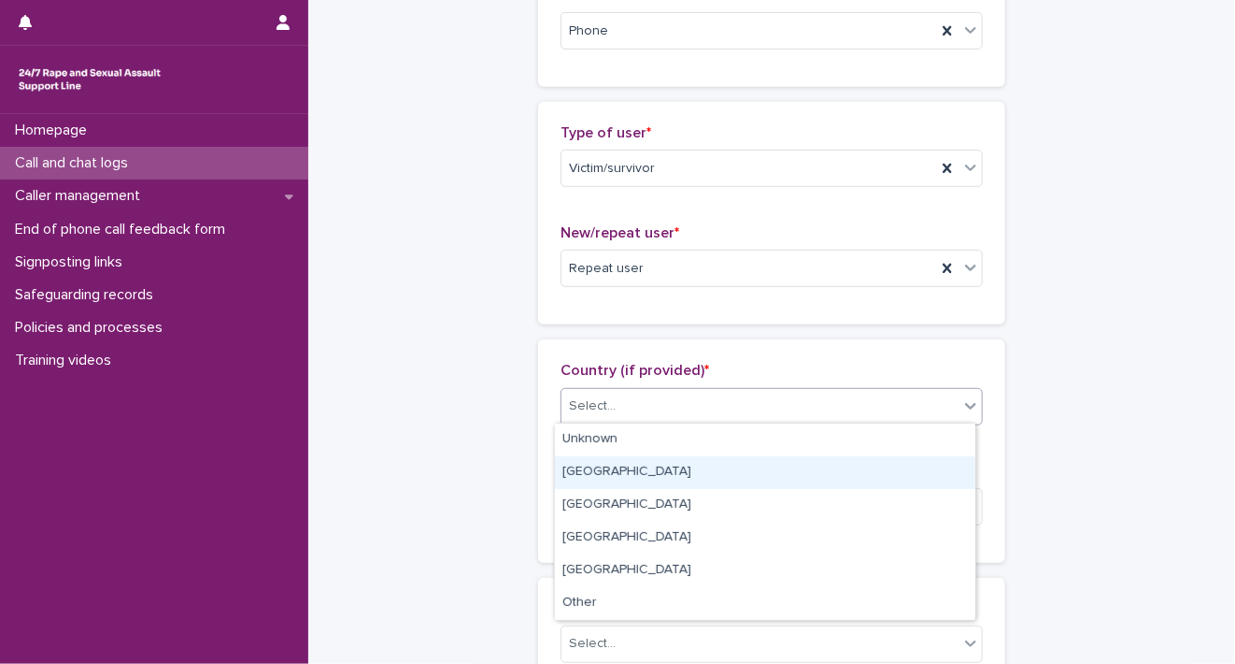
click at [952, 456] on div "[GEOGRAPHIC_DATA]" at bounding box center [765, 472] width 421 height 33
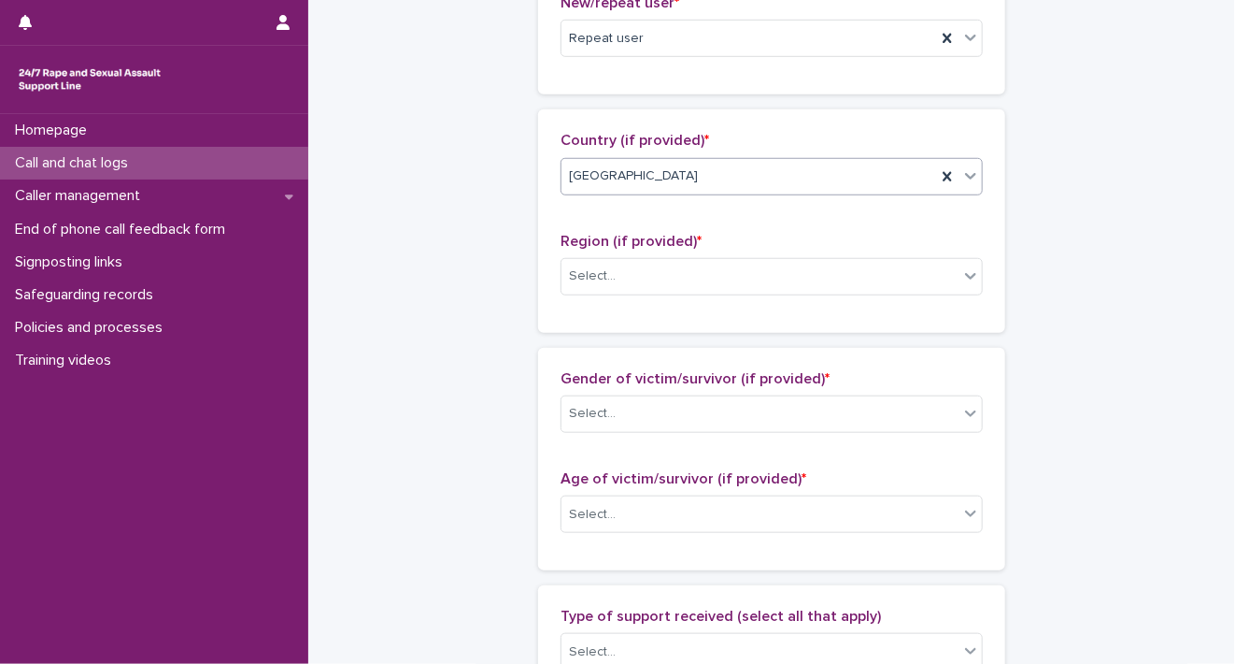
scroll to position [638, 0]
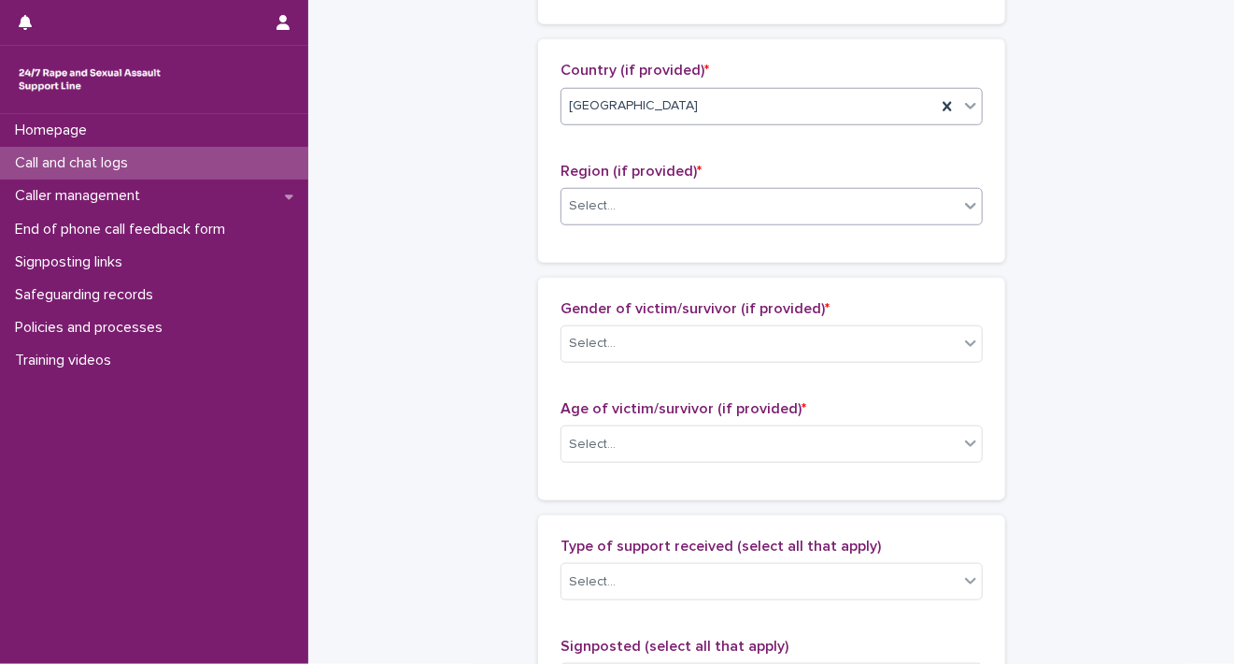
click at [962, 205] on icon at bounding box center [971, 205] width 19 height 19
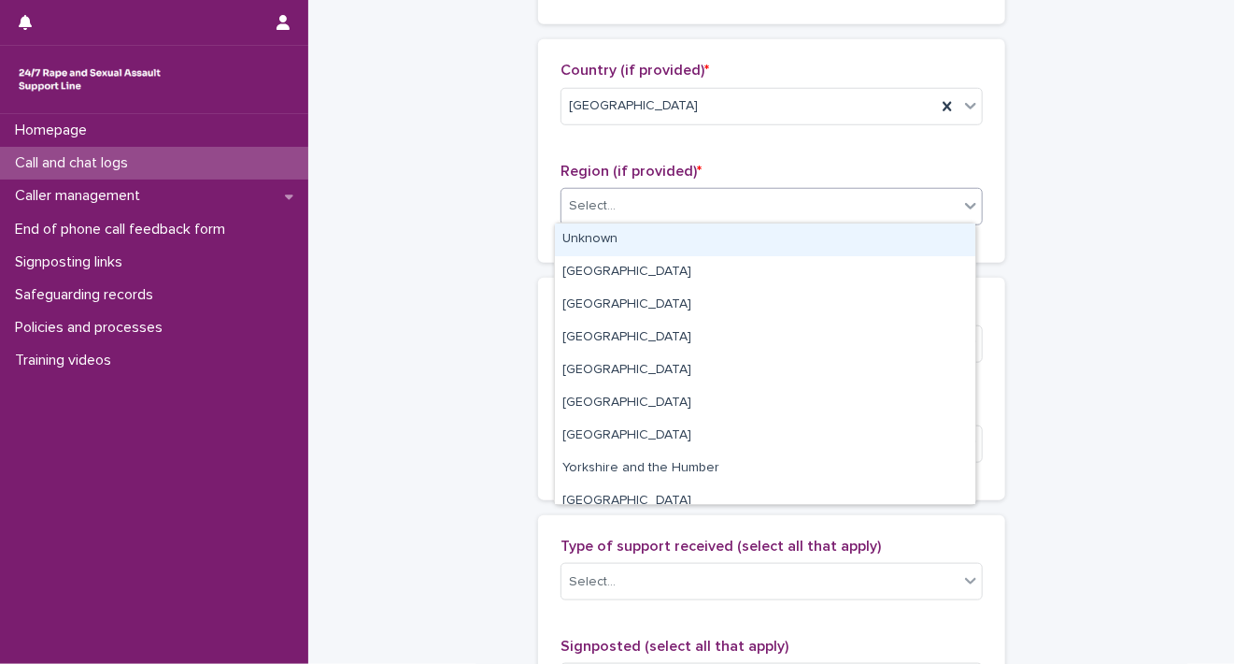
click at [933, 225] on div "Unknown" at bounding box center [765, 239] width 421 height 33
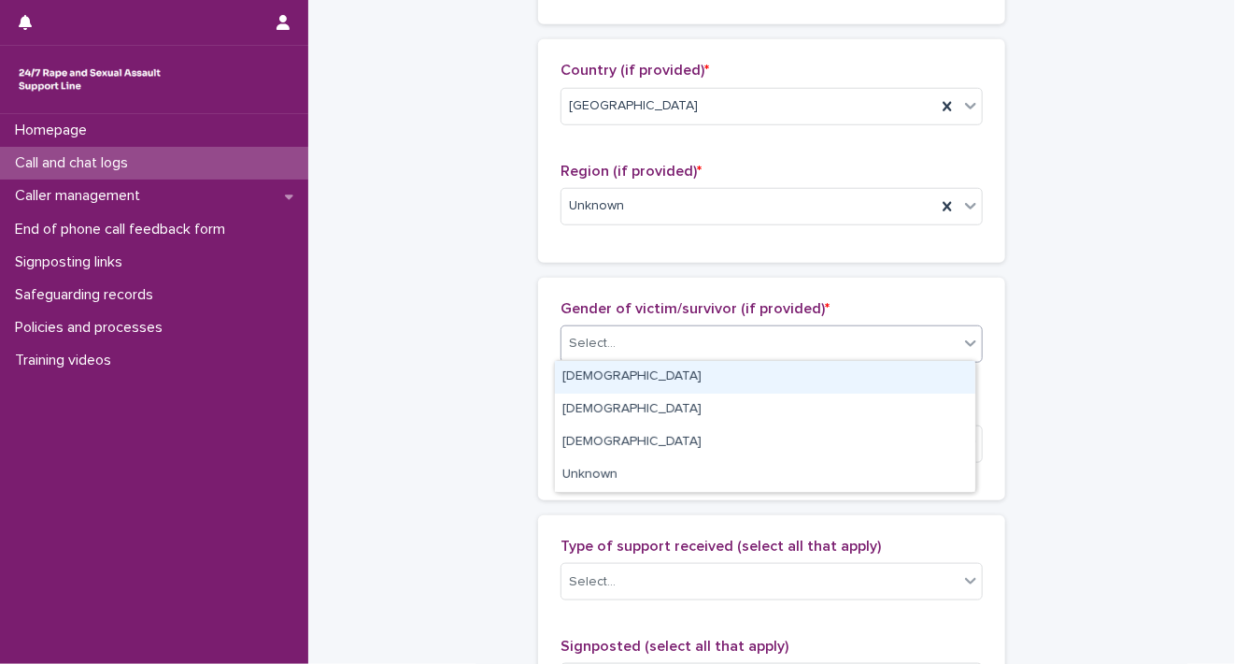
click at [962, 346] on icon at bounding box center [971, 343] width 19 height 19
click at [944, 379] on div "[DEMOGRAPHIC_DATA]" at bounding box center [765, 377] width 421 height 33
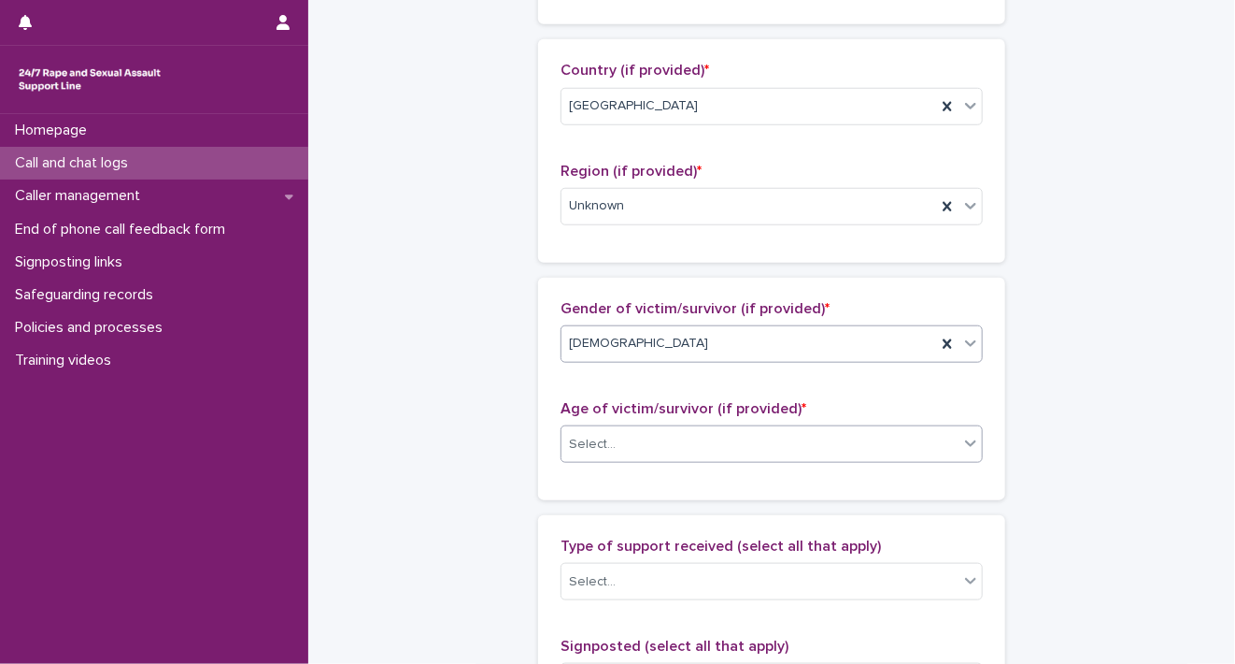
click at [968, 435] on icon at bounding box center [971, 443] width 19 height 19
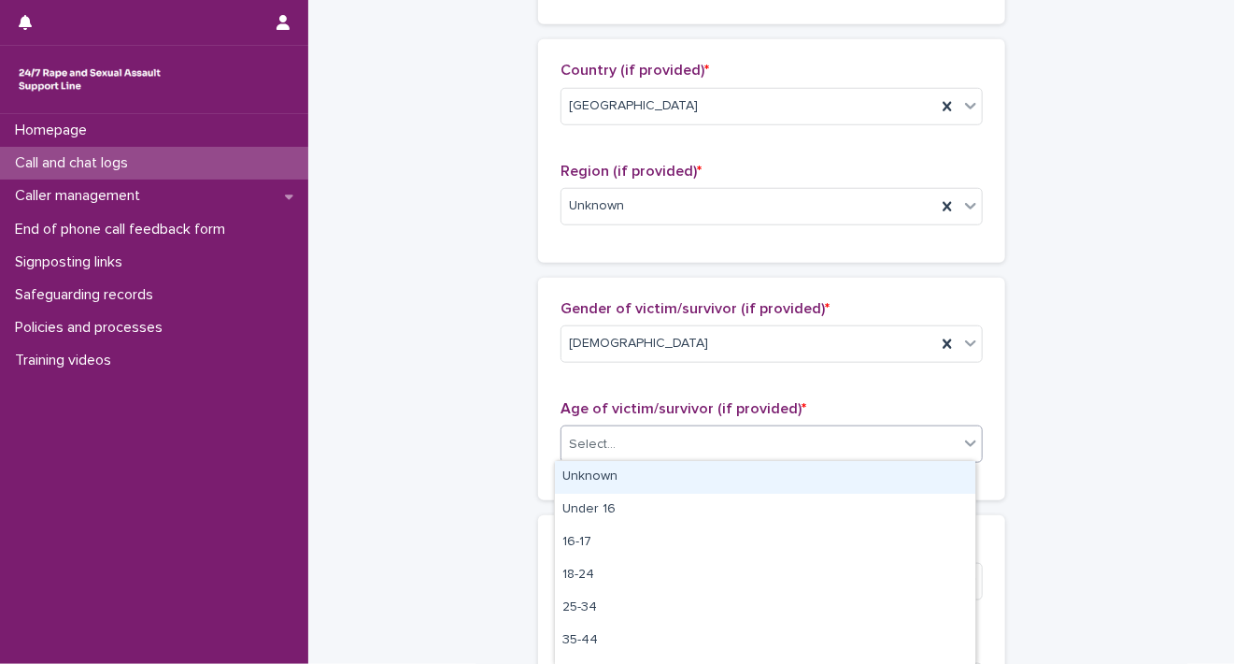
click at [946, 478] on div "Unknown" at bounding box center [765, 477] width 421 height 33
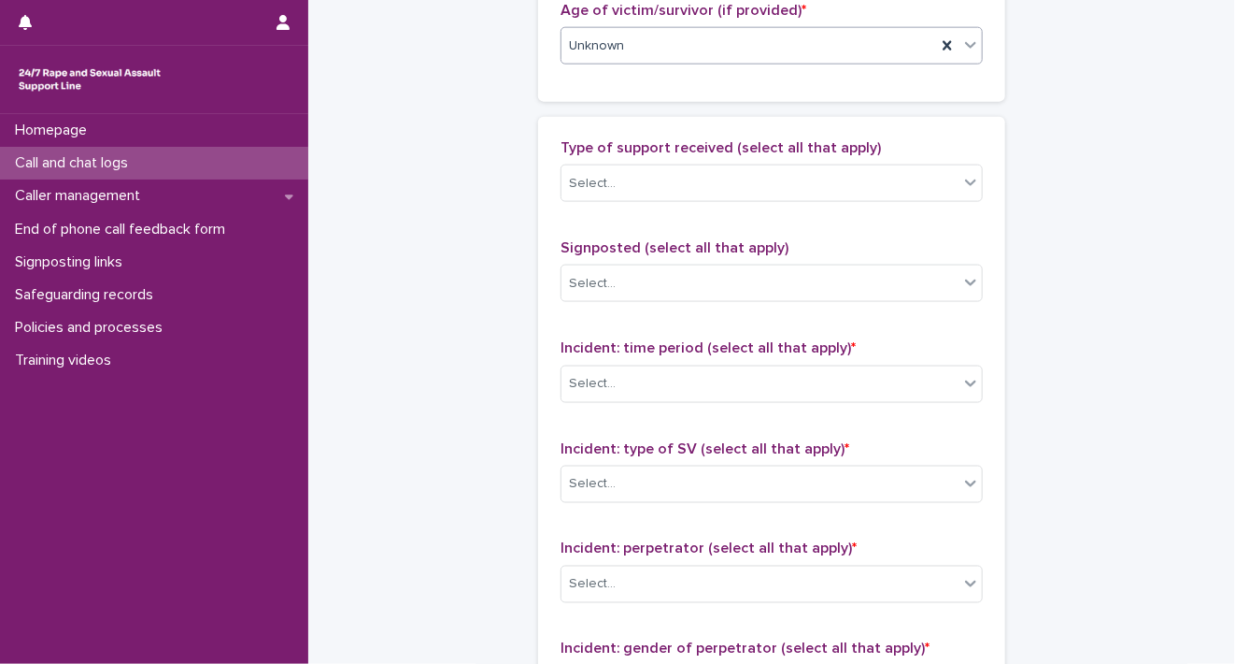
scroll to position [1089, 0]
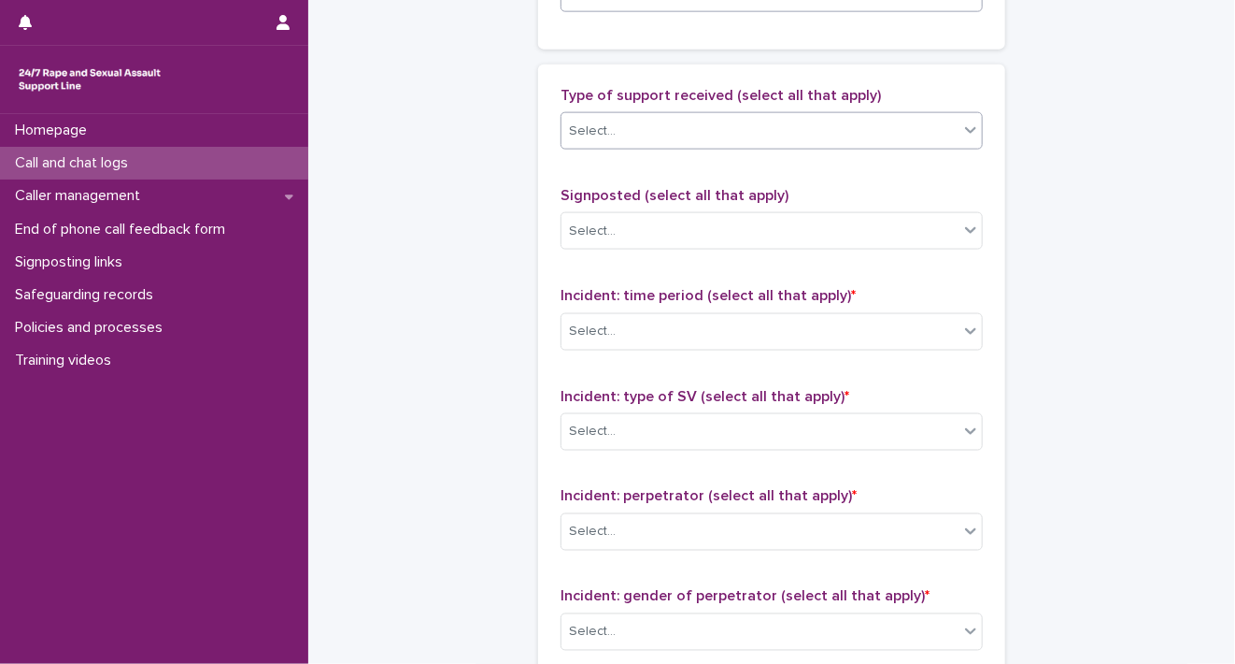
click at [946, 122] on div "Select..." at bounding box center [760, 131] width 397 height 31
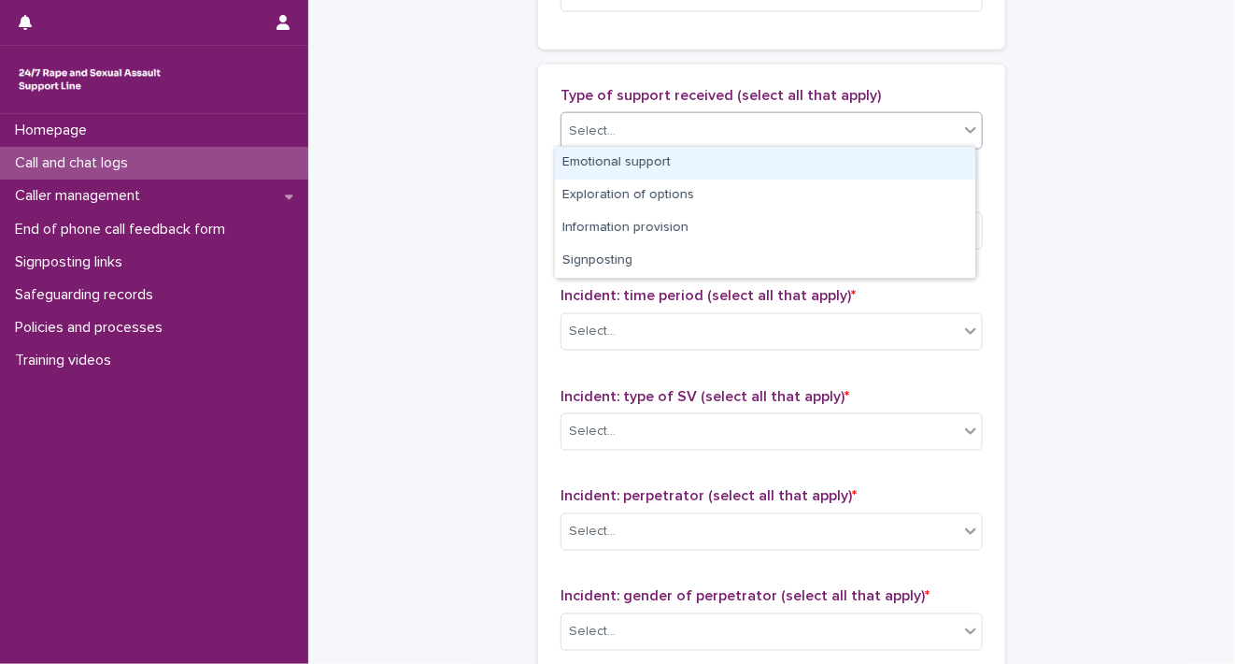
click at [935, 150] on div "Emotional support" at bounding box center [765, 163] width 421 height 33
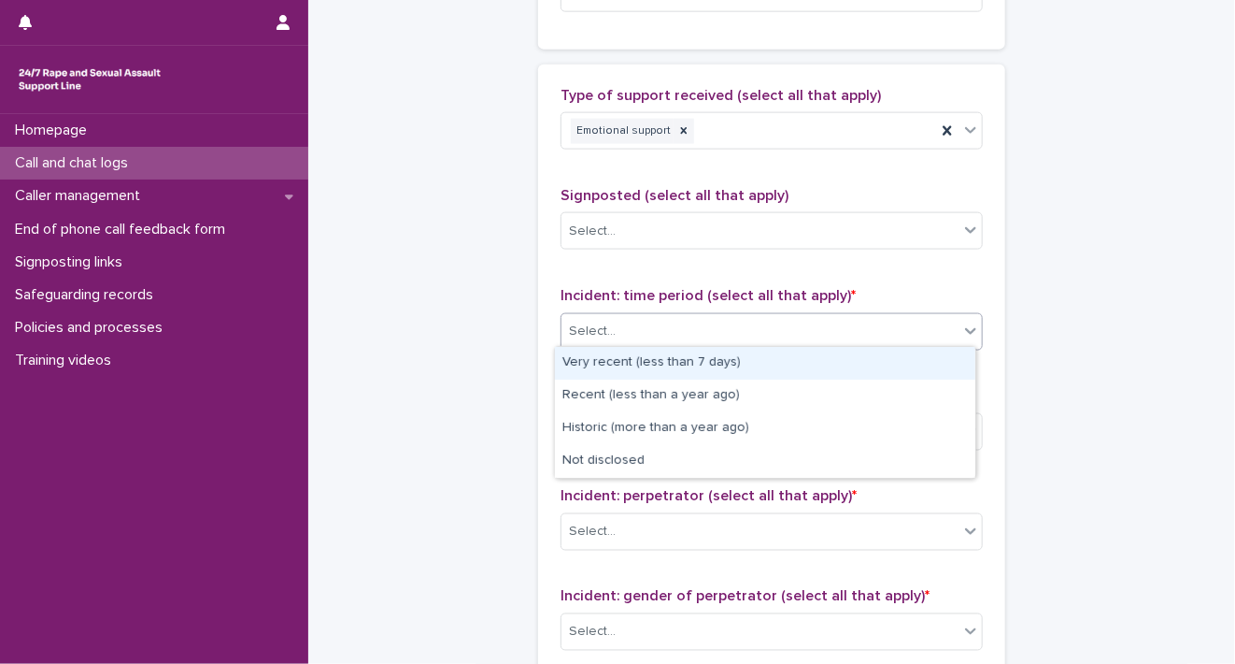
click at [965, 330] on icon at bounding box center [971, 330] width 19 height 19
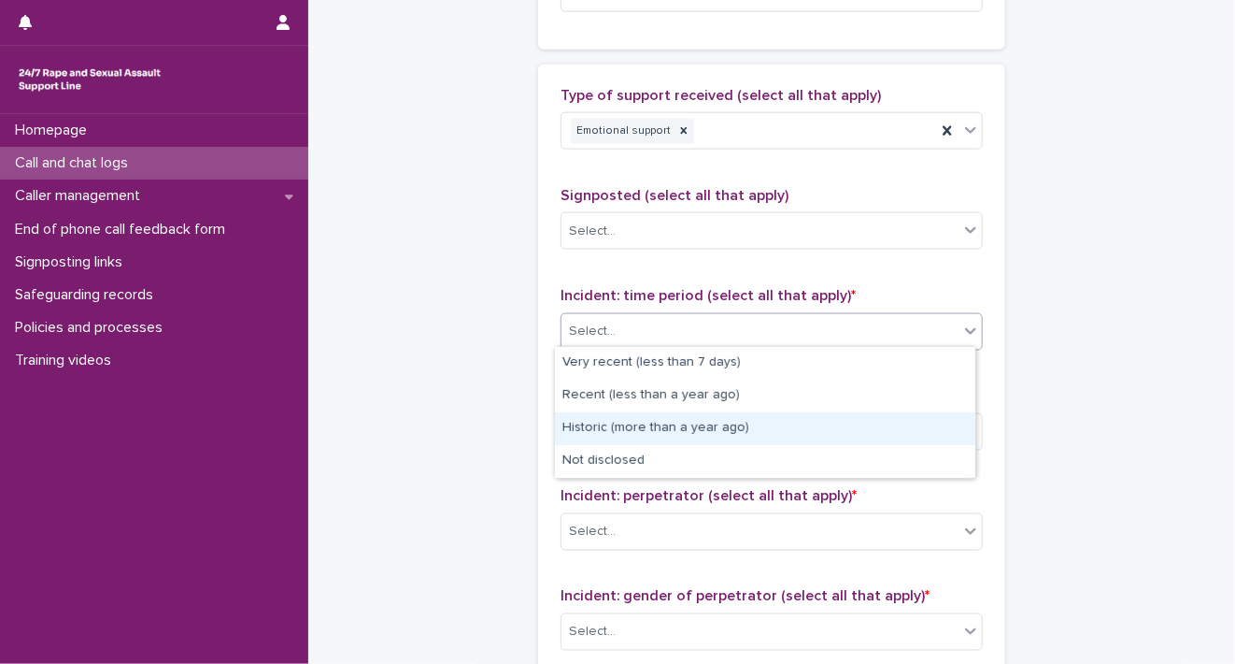
click at [926, 421] on div "Historic (more than a year ago)" at bounding box center [765, 428] width 421 height 33
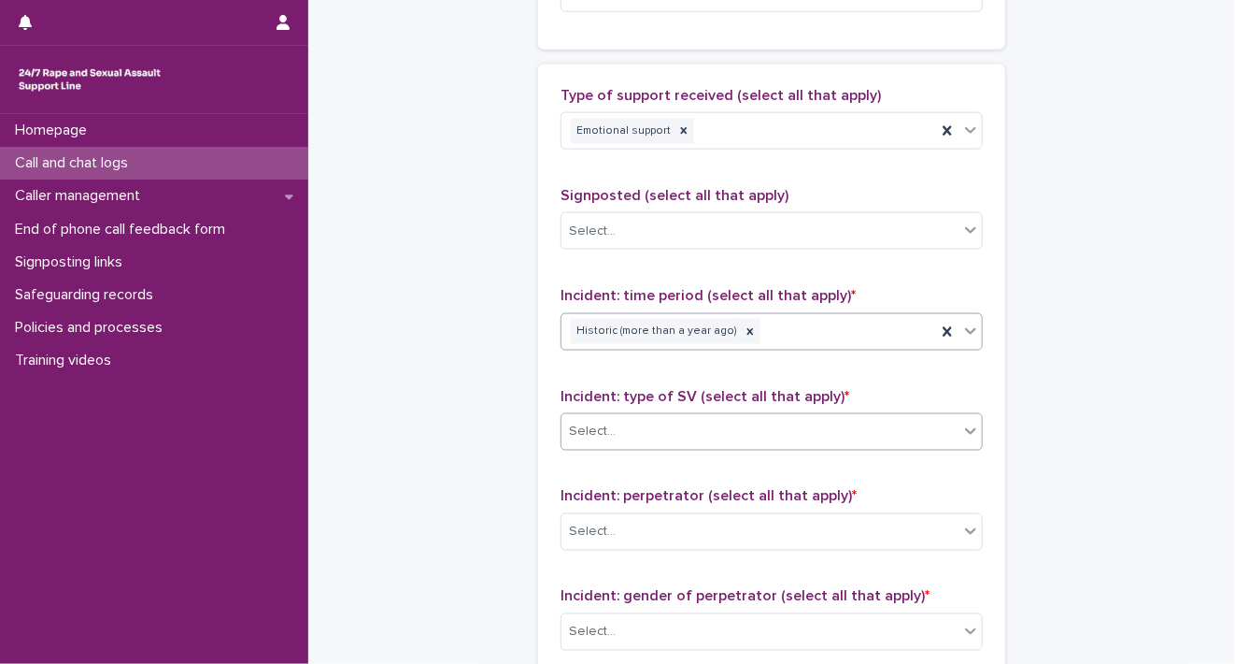
click at [965, 428] on icon at bounding box center [970, 431] width 11 height 7
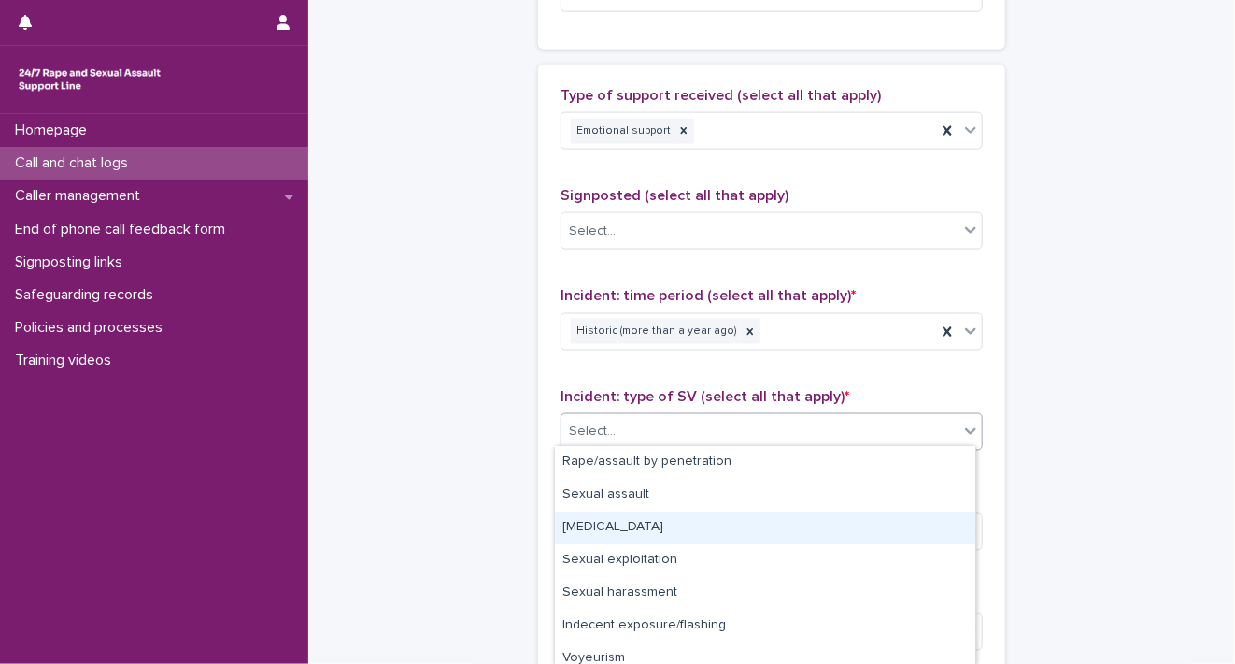
click at [923, 515] on div "[MEDICAL_DATA]" at bounding box center [765, 527] width 421 height 33
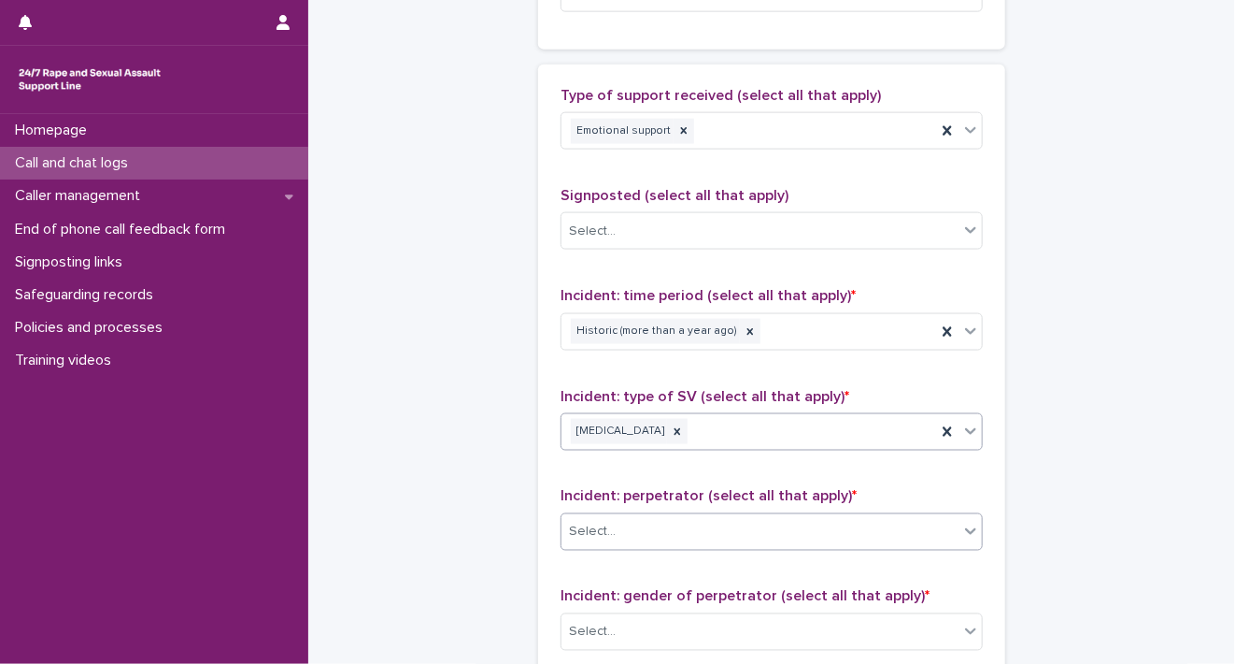
click at [962, 521] on icon at bounding box center [971, 530] width 19 height 19
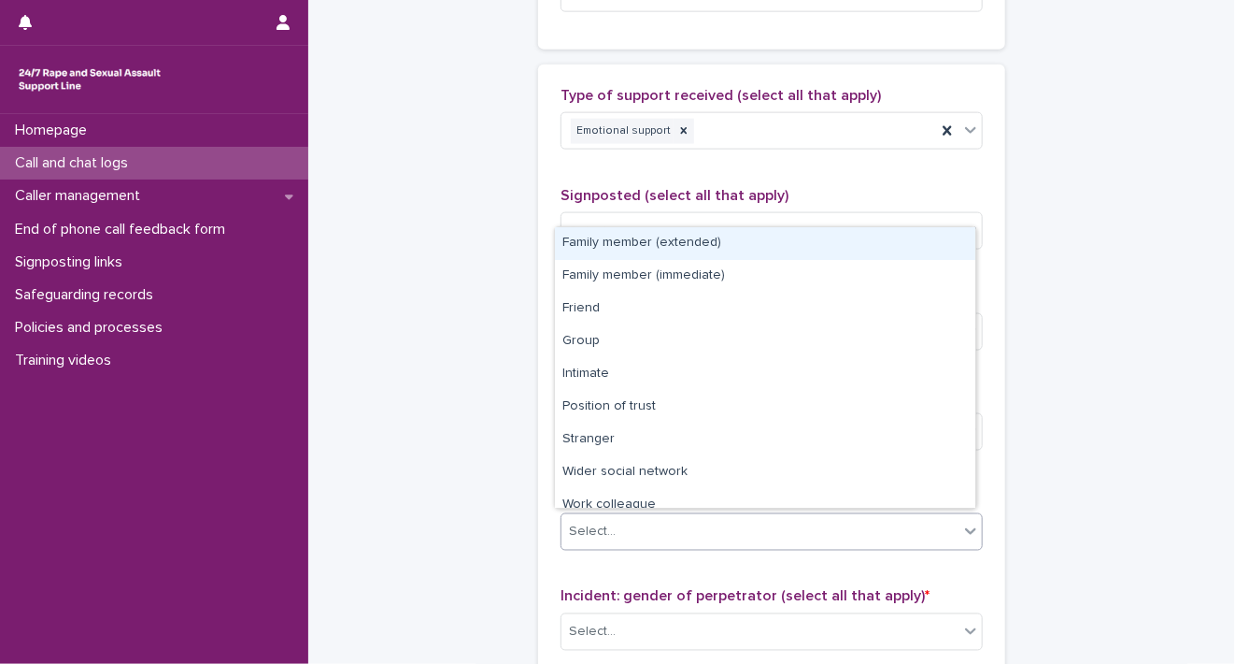
scroll to position [79, 0]
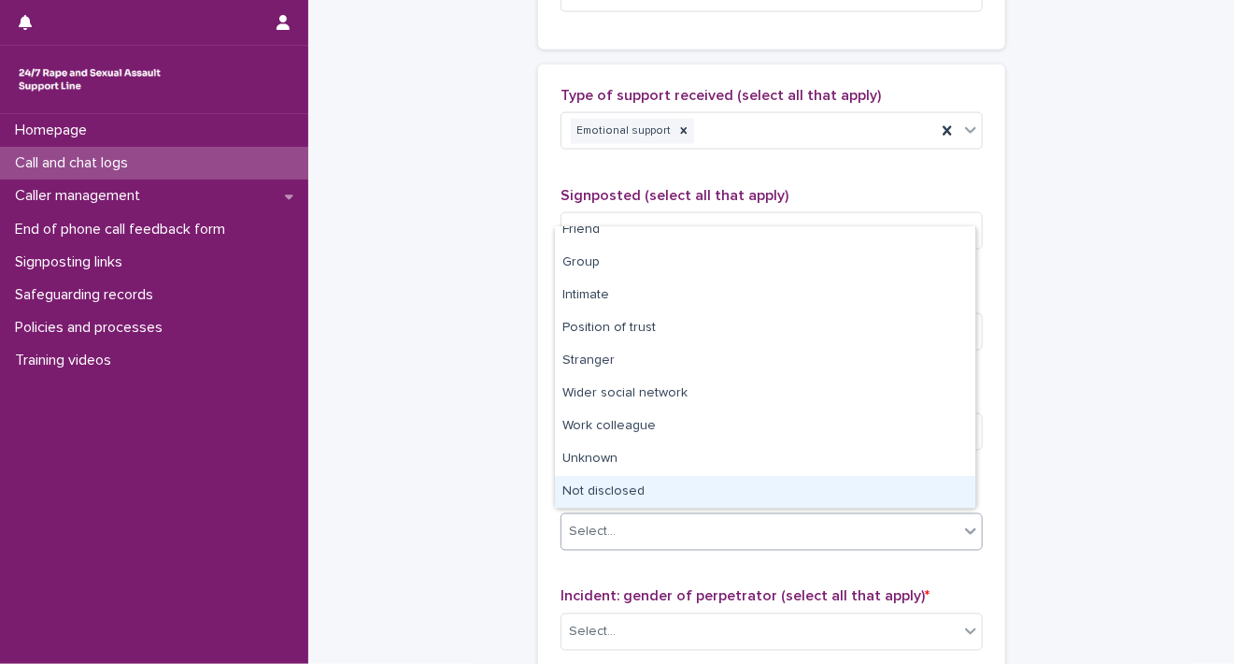
click at [914, 498] on div "Not disclosed" at bounding box center [765, 492] width 421 height 33
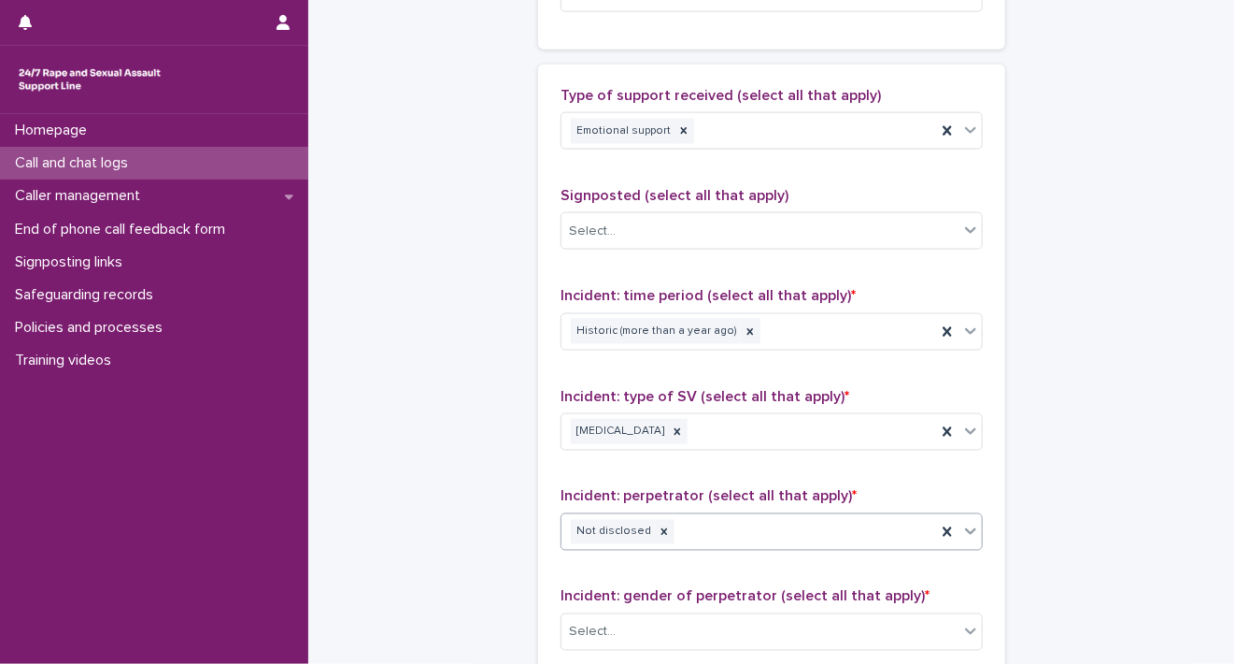
scroll to position [1501, 0]
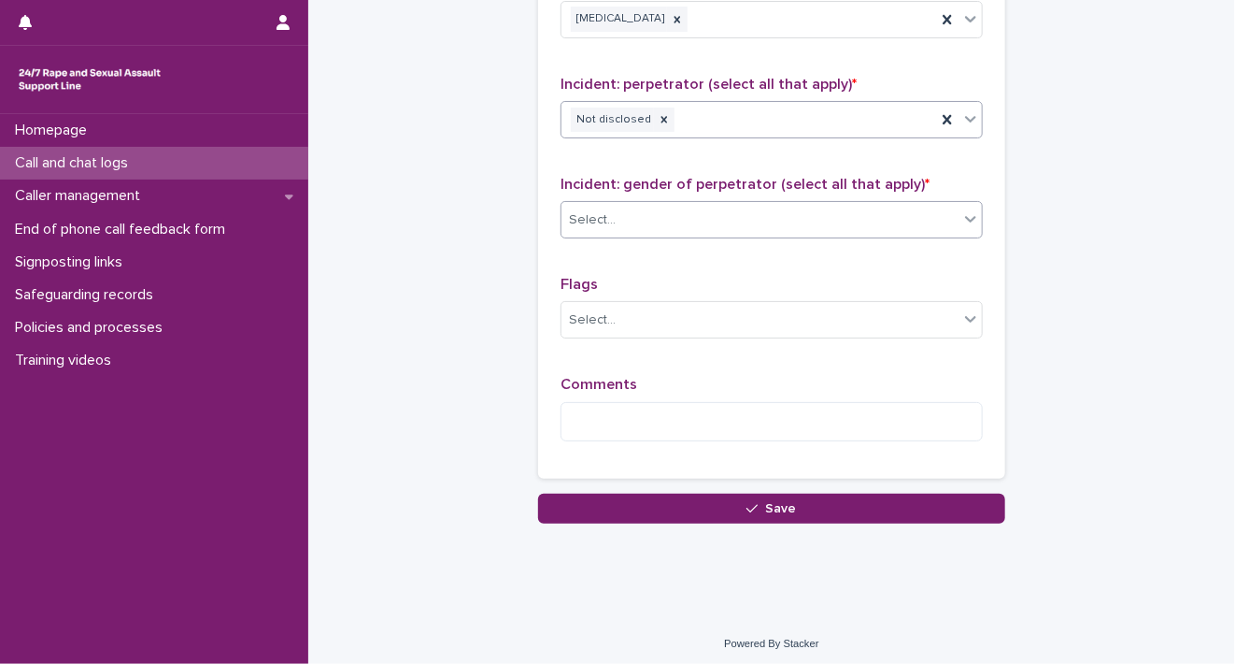
click at [966, 217] on icon at bounding box center [971, 218] width 19 height 19
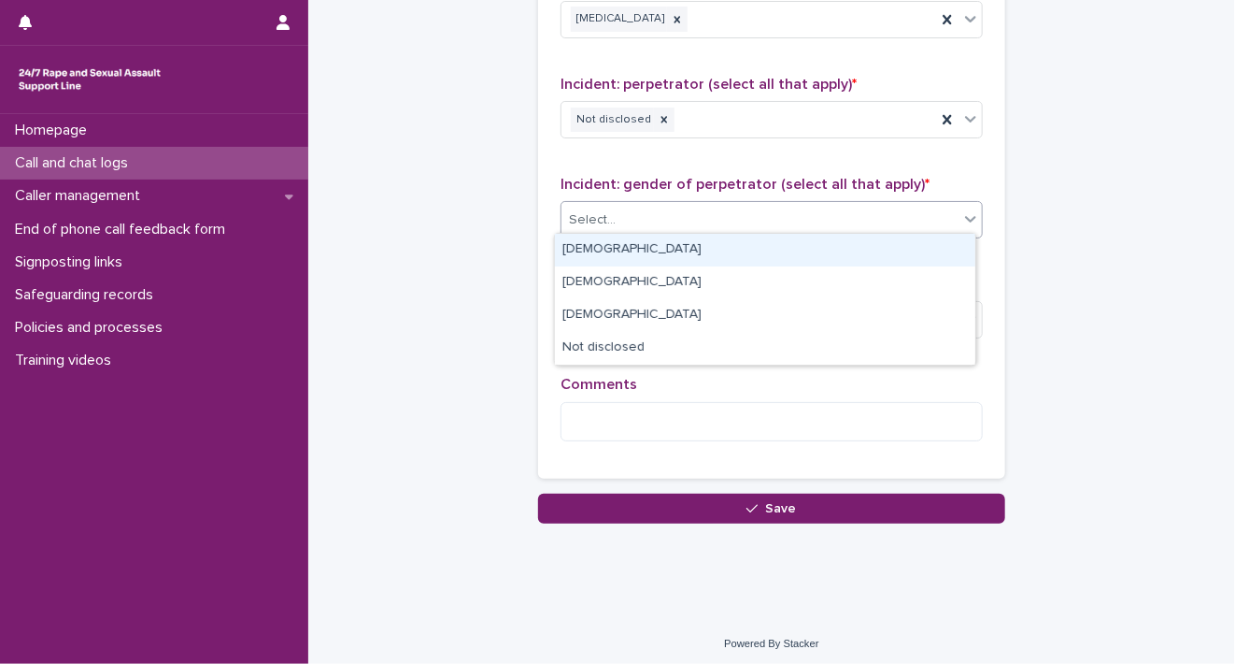
click at [935, 263] on div "[DEMOGRAPHIC_DATA]" at bounding box center [765, 250] width 421 height 33
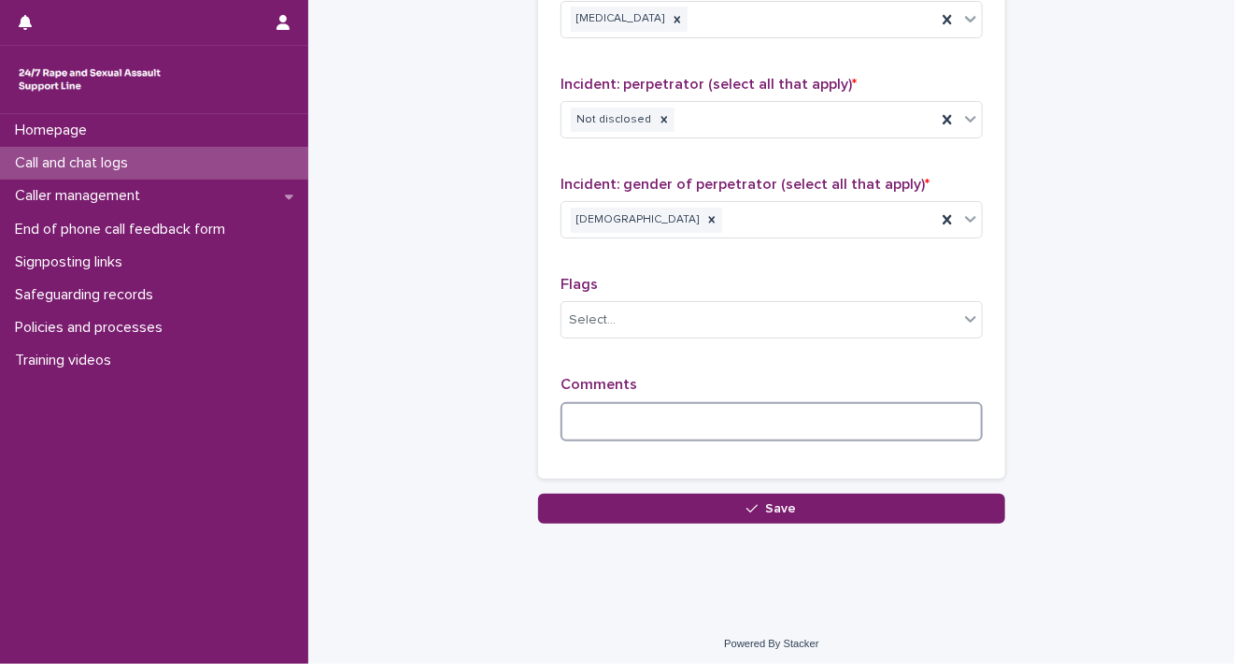
click at [825, 405] on textarea at bounding box center [772, 422] width 422 height 40
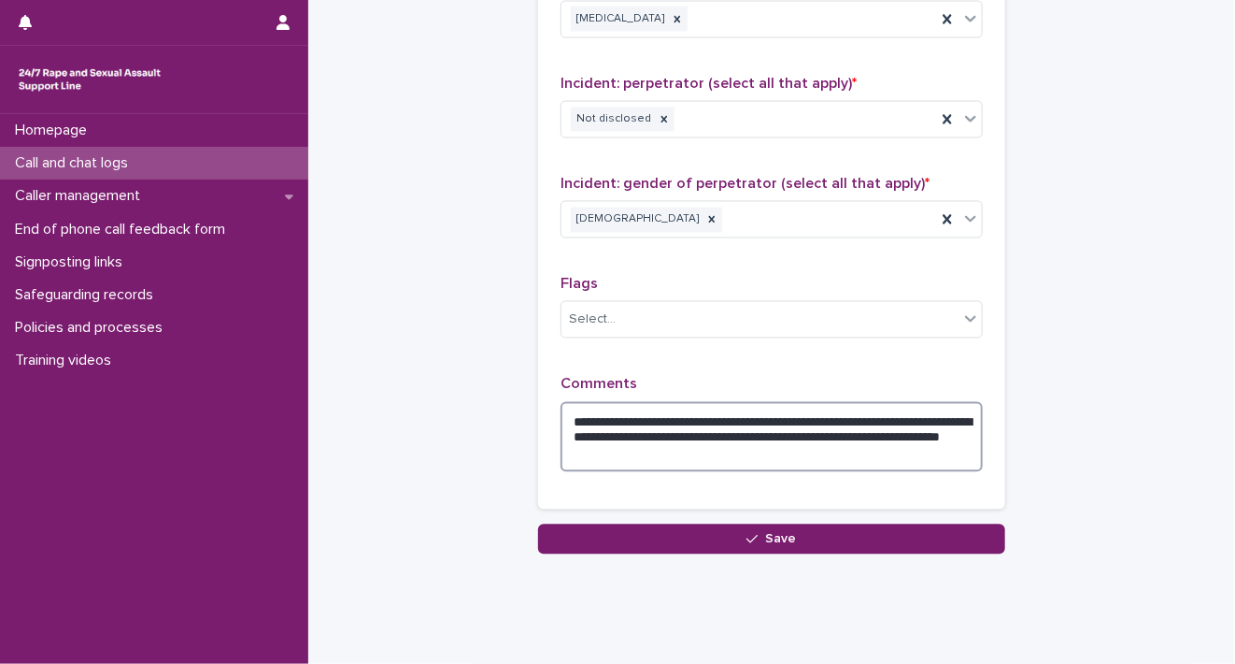
click at [806, 434] on textarea "**********" at bounding box center [772, 437] width 422 height 71
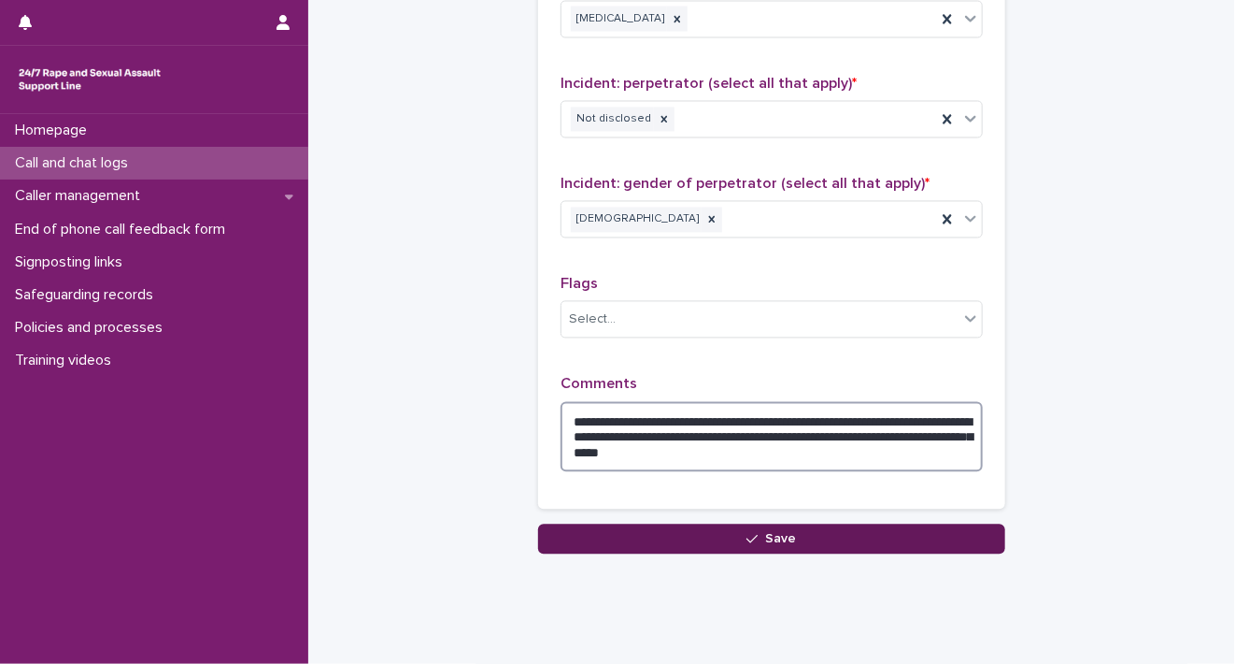
type textarea "**********"
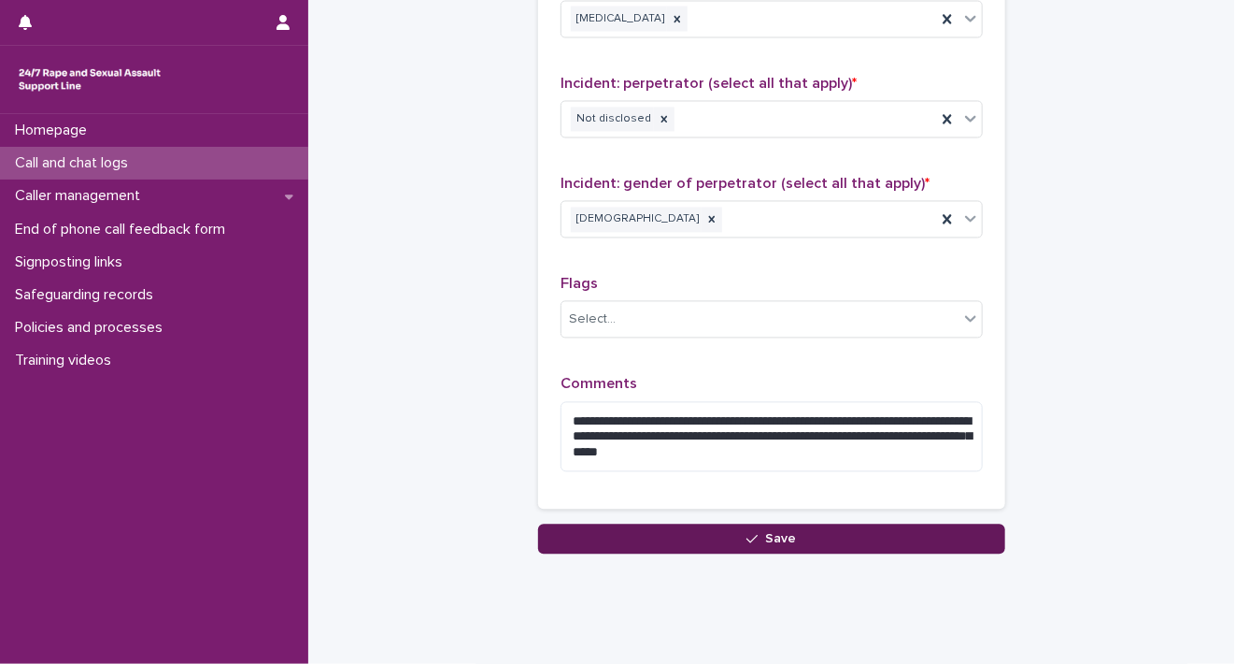
click at [772, 540] on button "Save" at bounding box center [771, 539] width 467 height 30
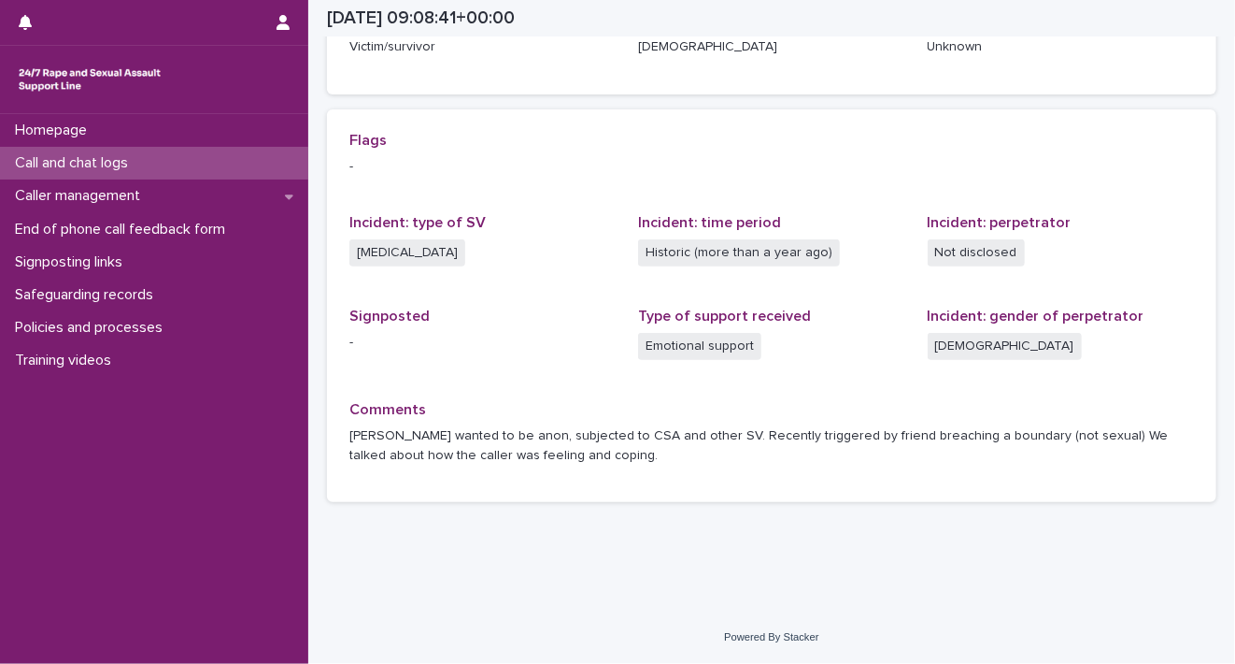
scroll to position [348, 0]
click at [153, 164] on div "Call and chat logs" at bounding box center [154, 163] width 308 height 33
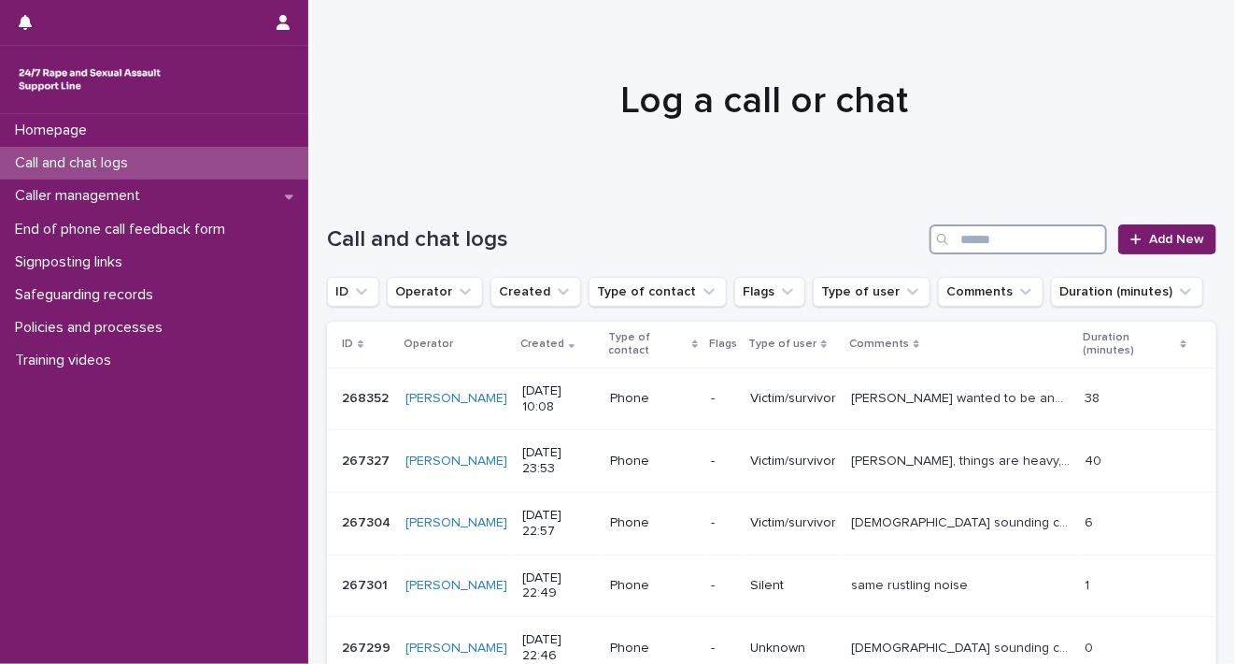
click at [1024, 236] on input "Search" at bounding box center [1019, 239] width 178 height 30
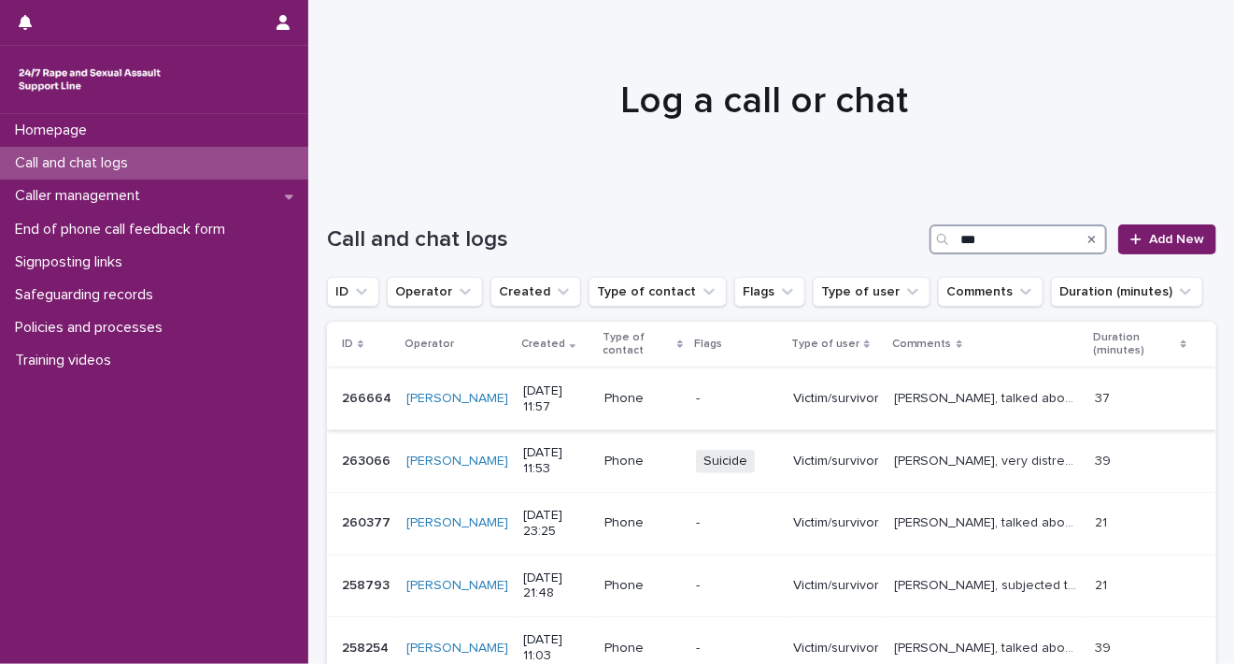
type input "***"
click at [982, 398] on p "[PERSON_NAME], talked about how intense things are - investigation, possibility…" at bounding box center [989, 397] width 190 height 20
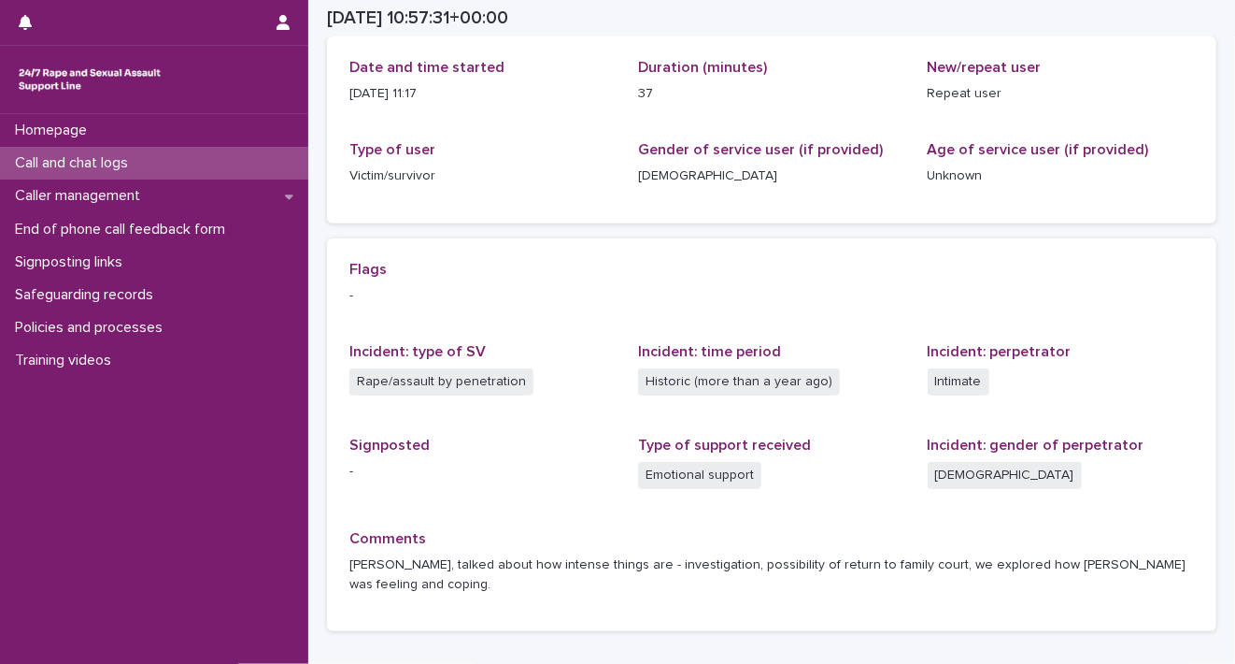
scroll to position [239, 0]
